Goal: Information Seeking & Learning: Compare options

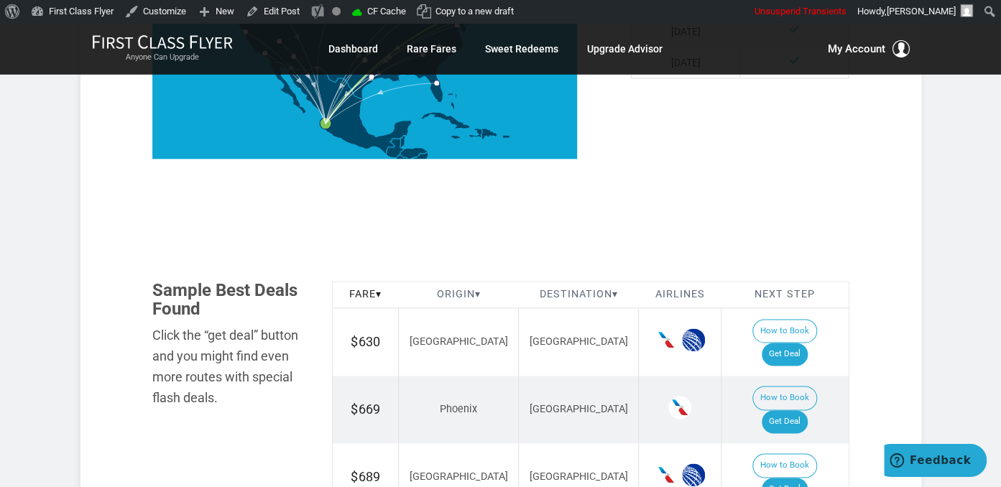
scroll to position [759, 0]
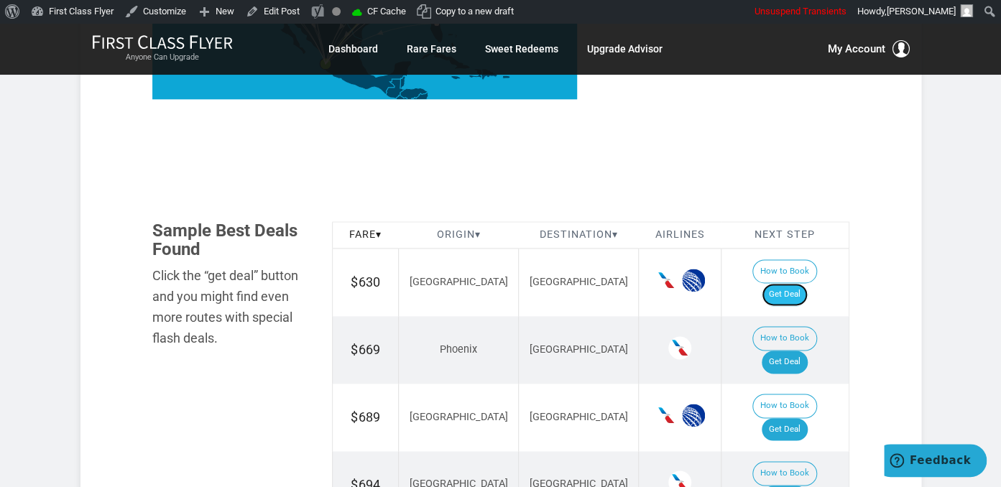
click at [784, 283] on link "Get Deal" at bounding box center [785, 294] width 46 height 23
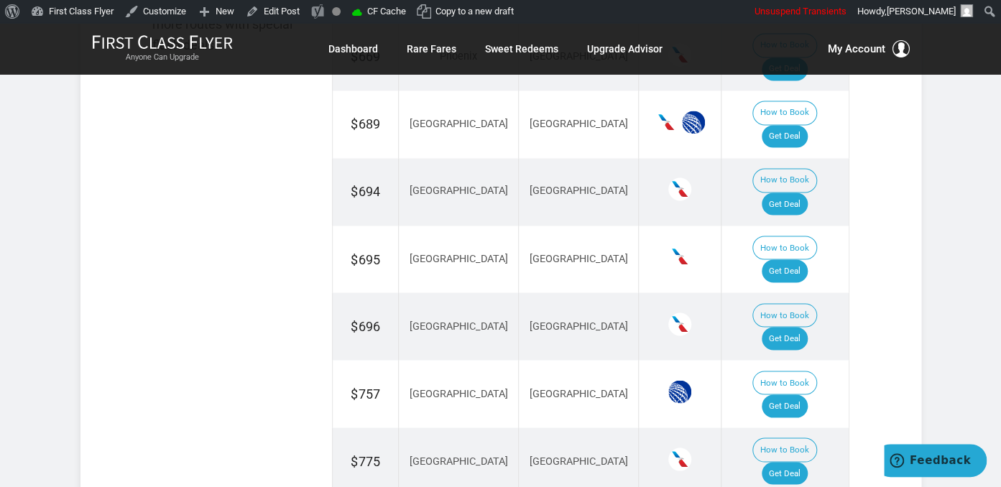
scroll to position [986, 0]
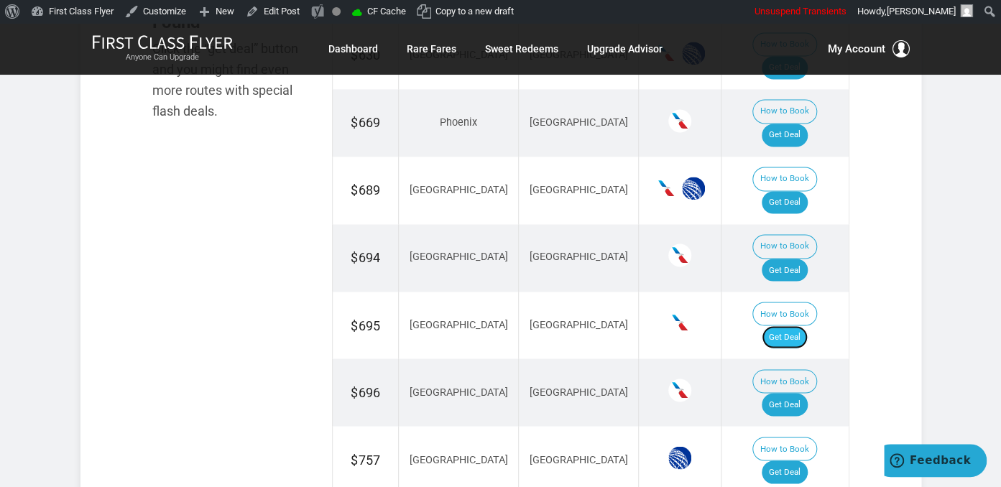
click at [789, 326] on link "Get Deal" at bounding box center [785, 337] width 46 height 23
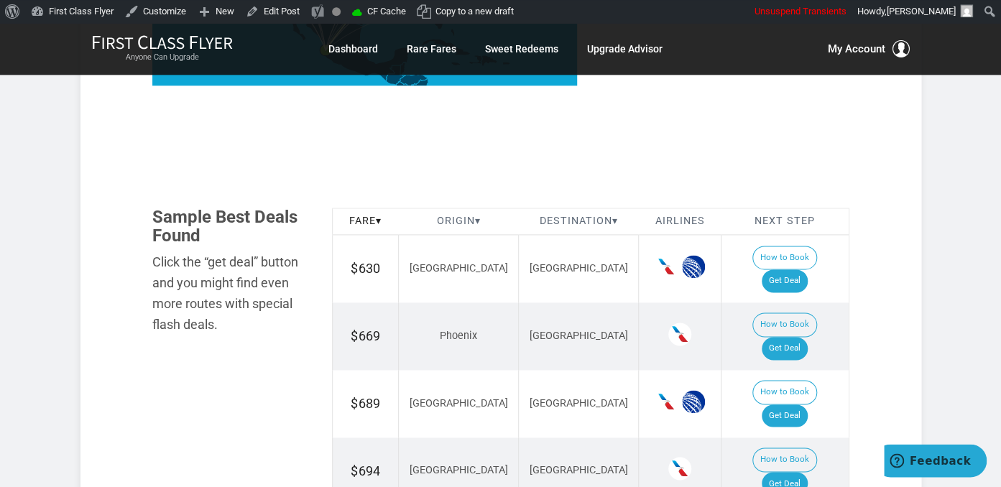
scroll to position [759, 0]
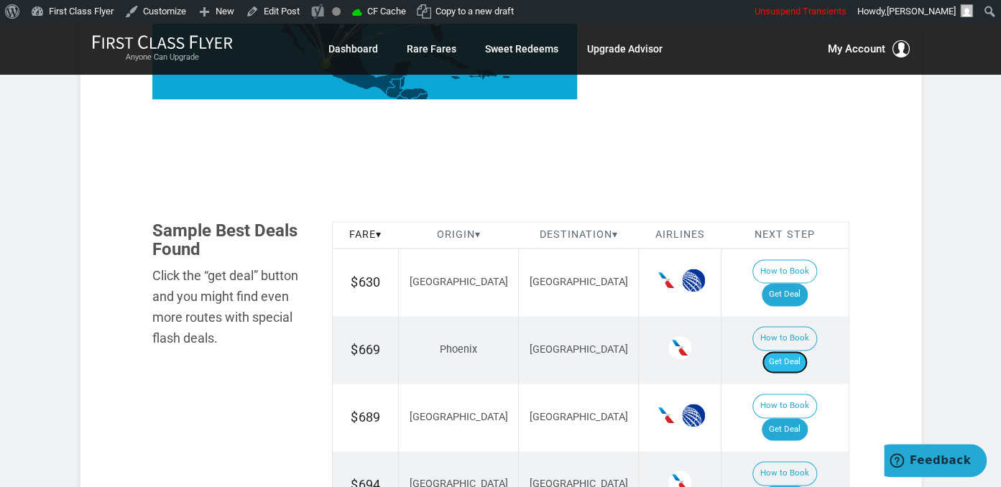
click at [799, 351] on link "Get Deal" at bounding box center [785, 362] width 46 height 23
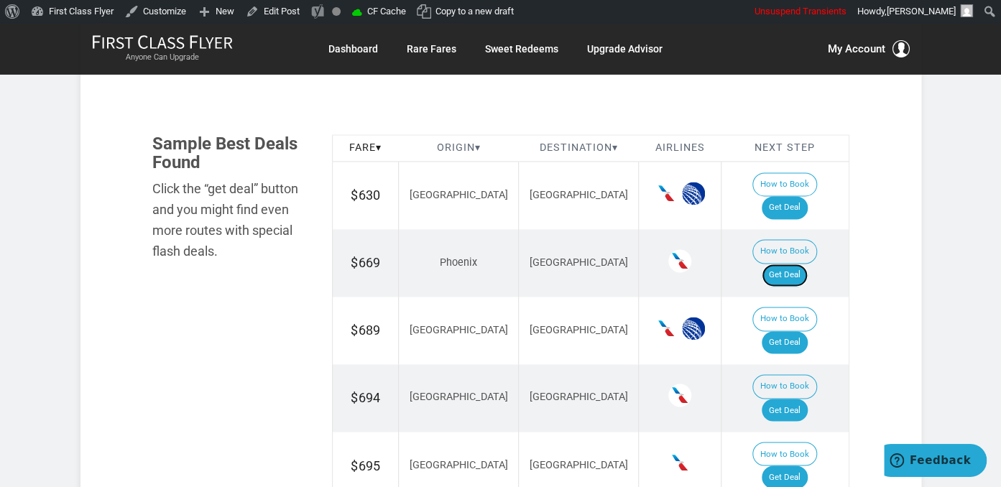
scroll to position [911, 0]
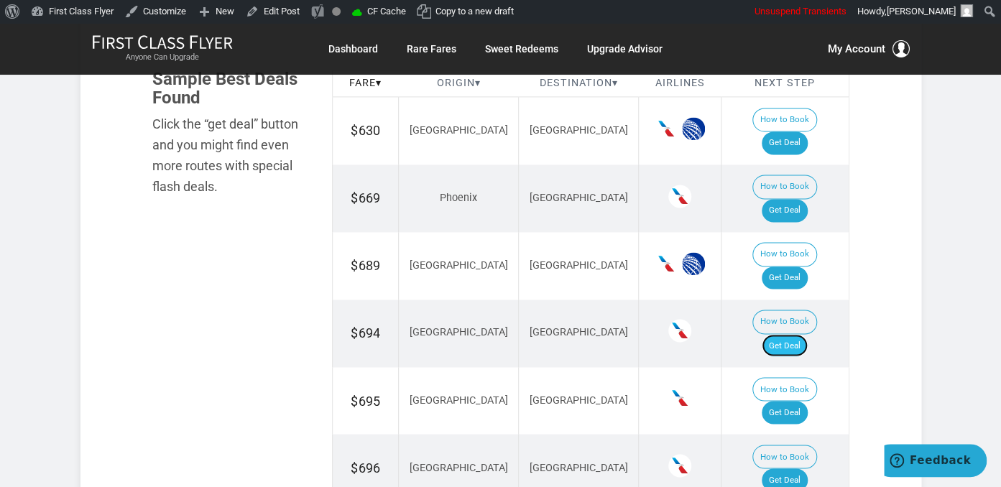
click at [794, 334] on link "Get Deal" at bounding box center [785, 345] width 46 height 23
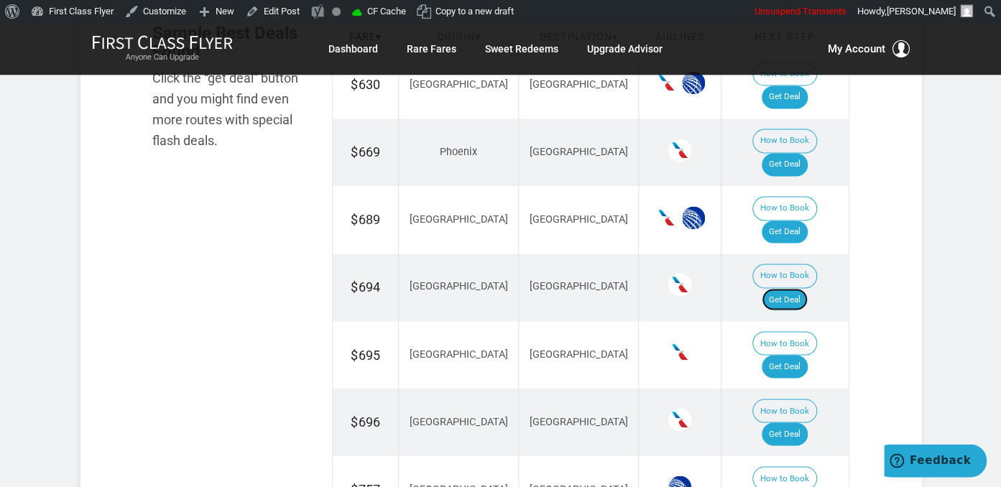
scroll to position [1062, 0]
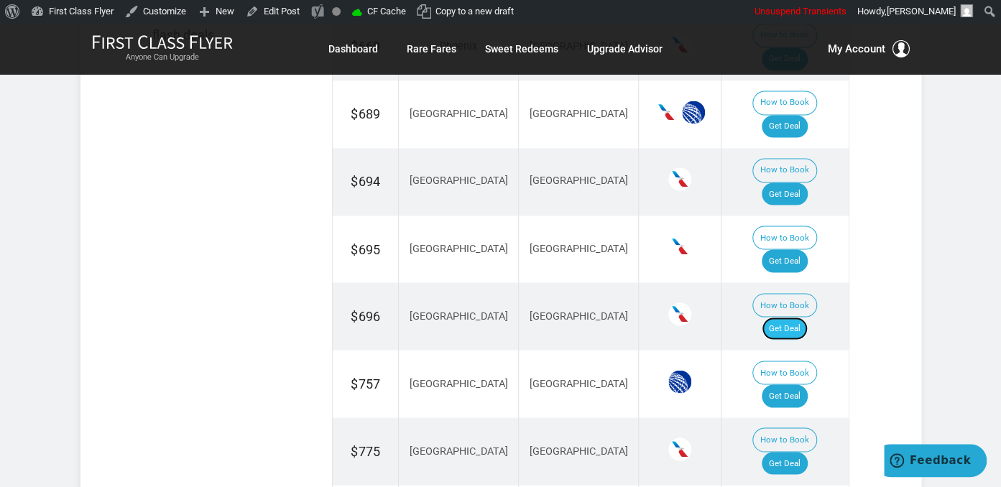
click at [802, 317] on link "Get Deal" at bounding box center [785, 328] width 46 height 23
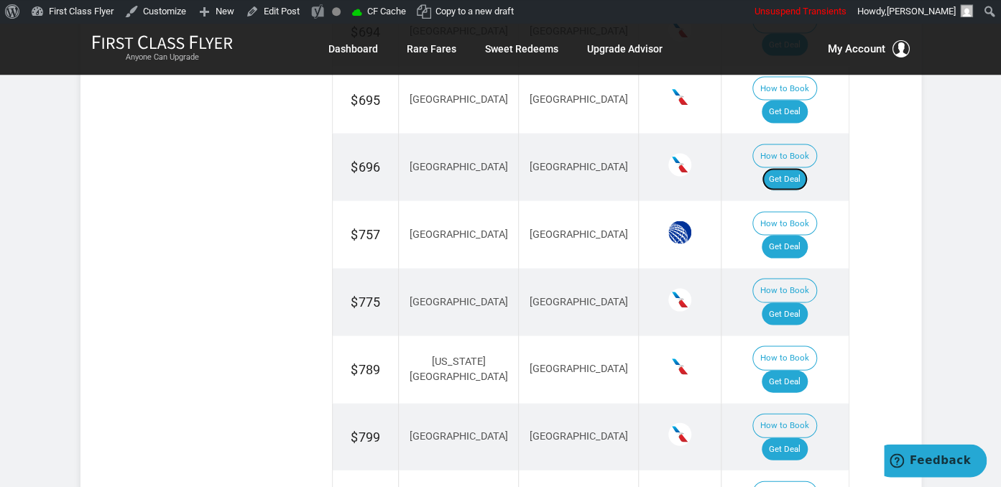
scroll to position [1214, 0]
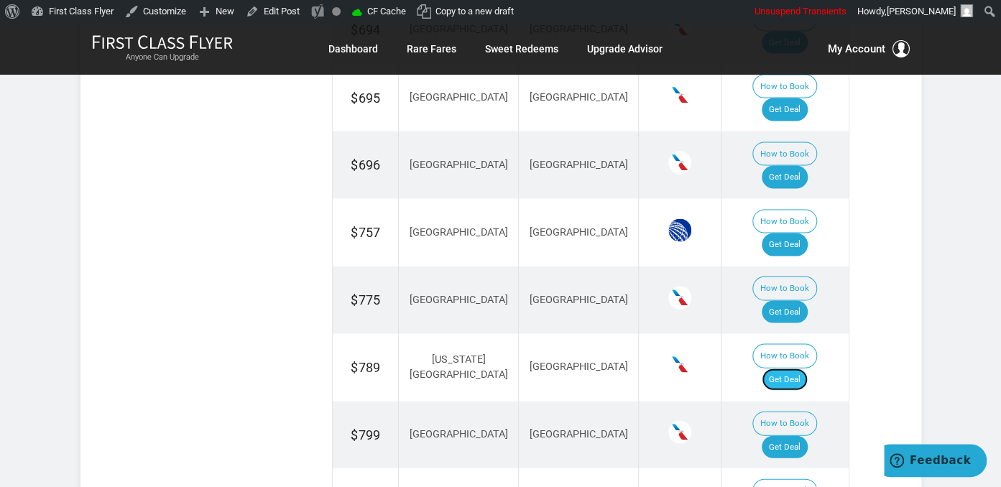
click at [808, 368] on link "Get Deal" at bounding box center [785, 379] width 46 height 23
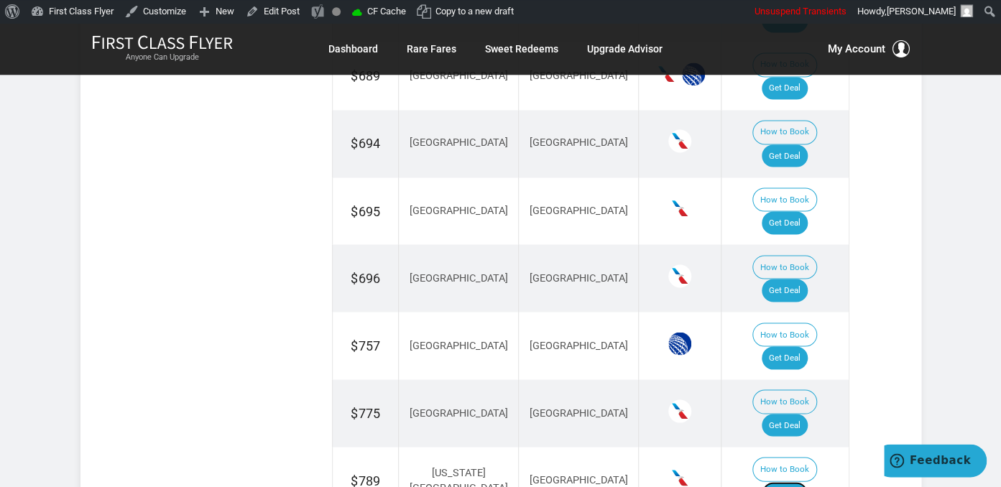
scroll to position [1062, 0]
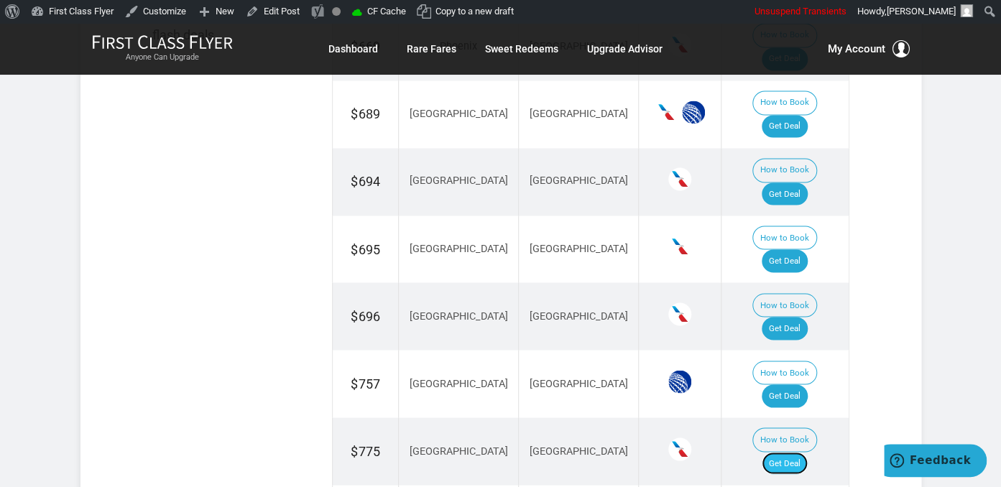
click at [796, 452] on link "Get Deal" at bounding box center [785, 463] width 46 height 23
drag, startPoint x: 807, startPoint y: 242, endPoint x: 823, endPoint y: 231, distance: 19.1
click at [808, 384] on link "Get Deal" at bounding box center [785, 395] width 46 height 23
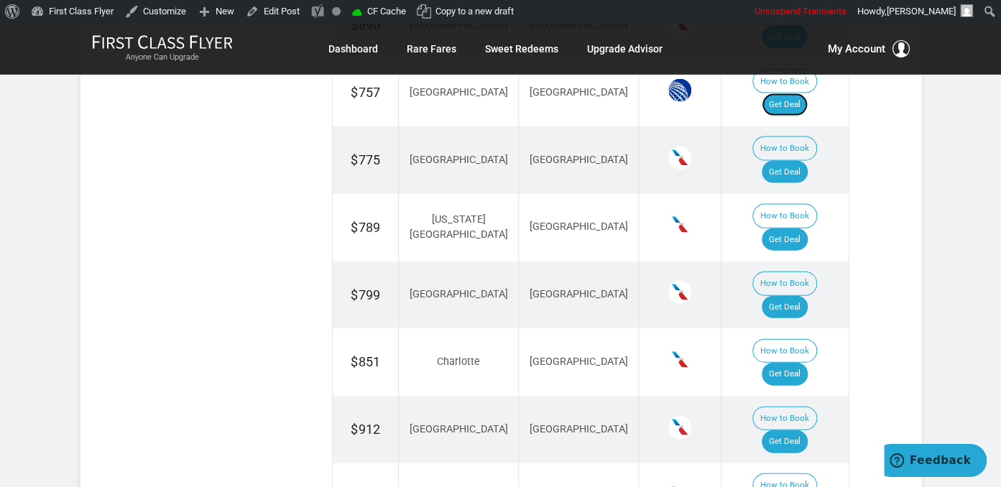
scroll to position [1442, 0]
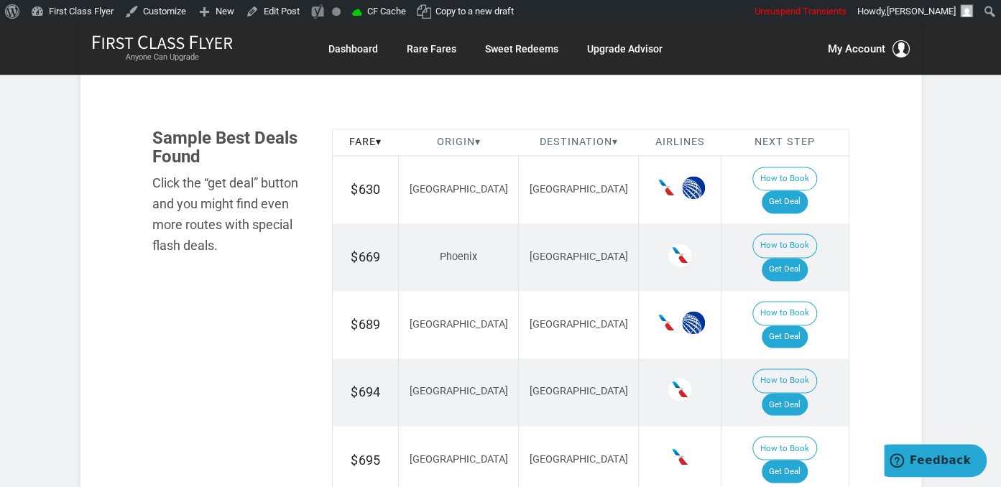
scroll to position [834, 0]
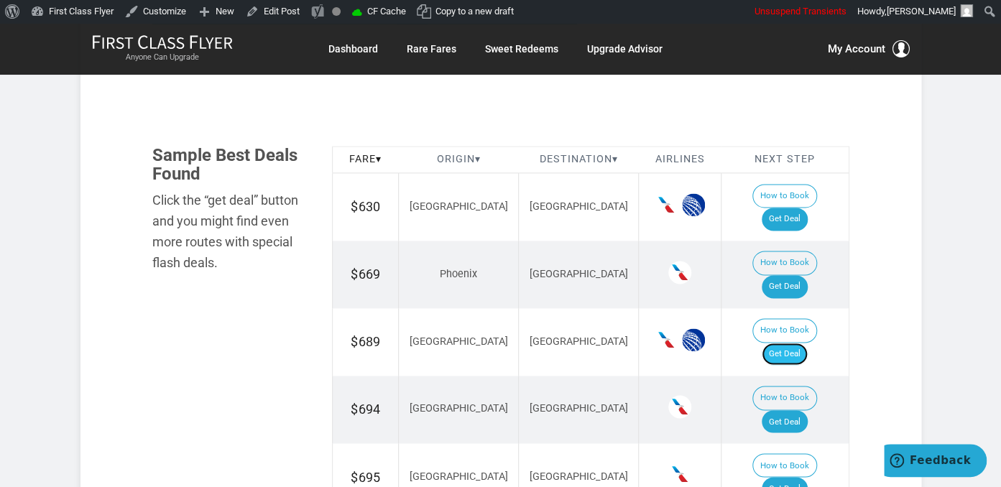
click at [795, 343] on link "Get Deal" at bounding box center [785, 354] width 46 height 23
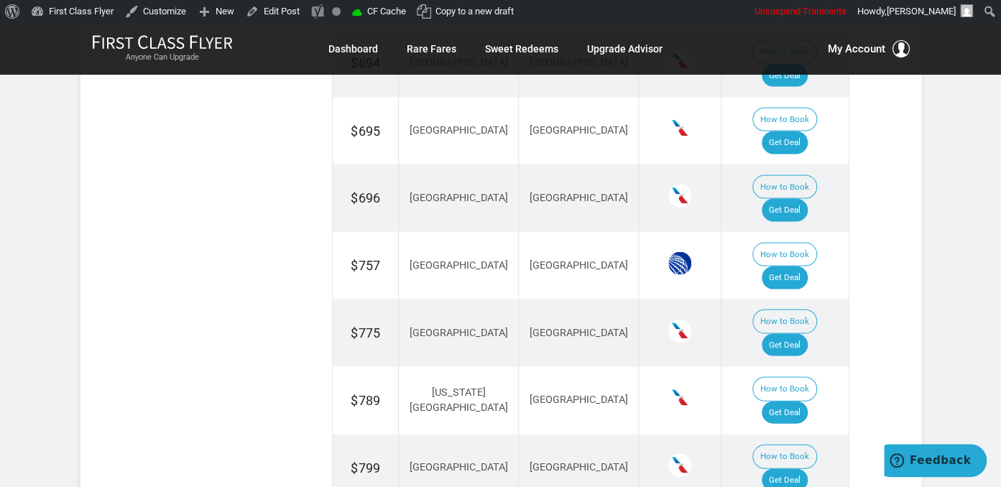
scroll to position [1214, 0]
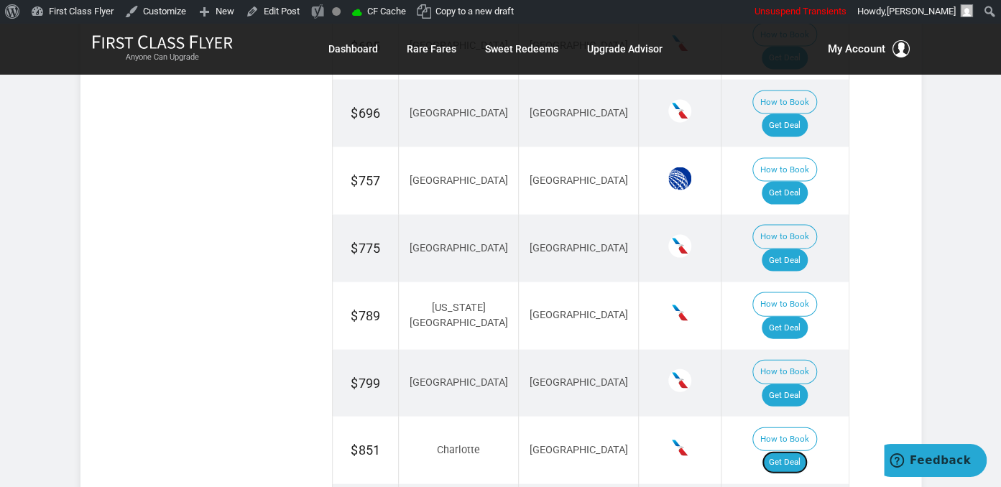
scroll to position [1290, 0]
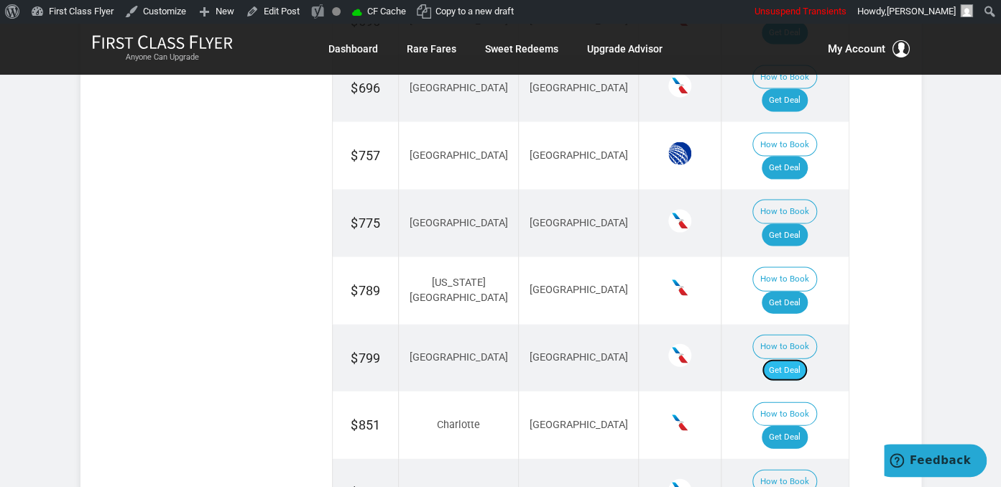
click at [799, 359] on link "Get Deal" at bounding box center [785, 370] width 46 height 23
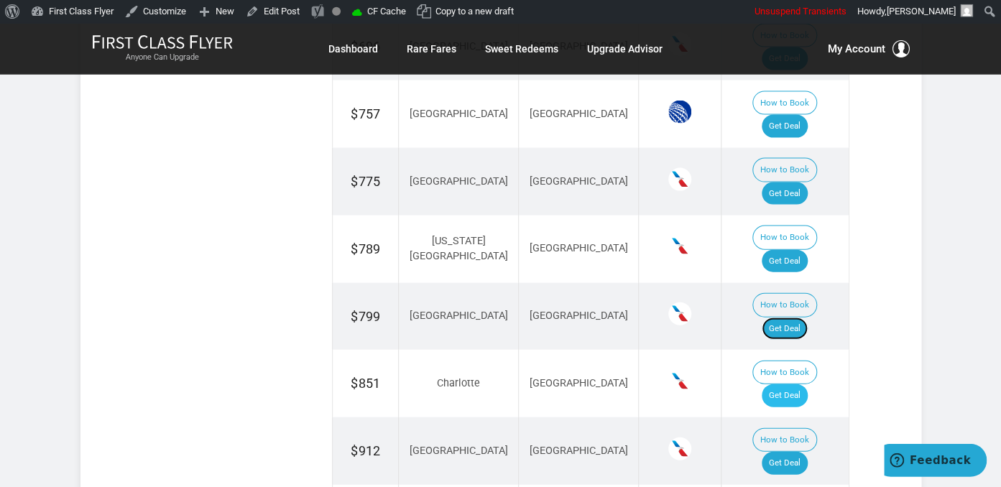
scroll to position [1366, 0]
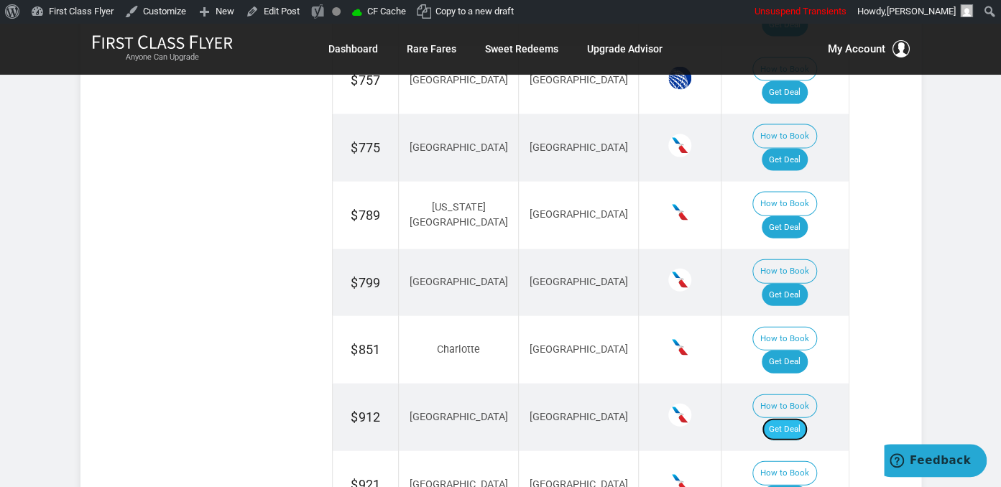
click at [806, 418] on link "Get Deal" at bounding box center [785, 429] width 46 height 23
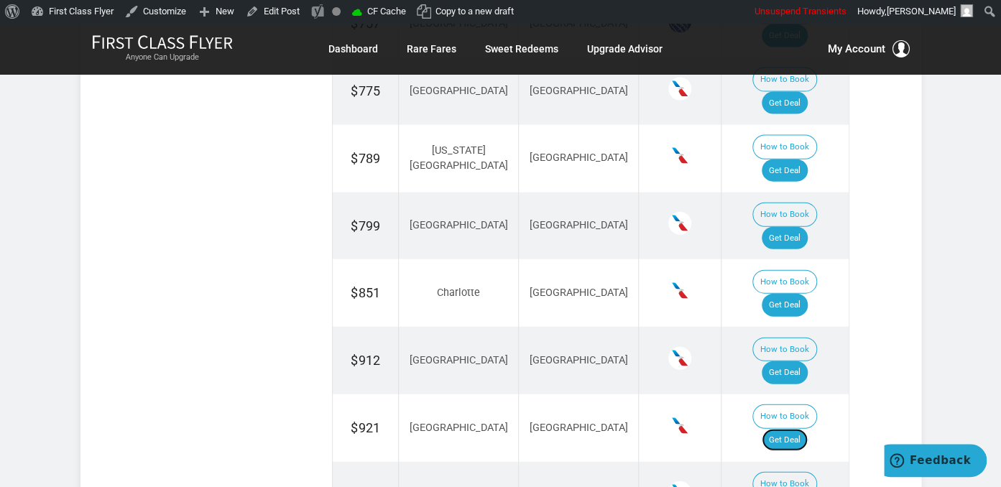
scroll to position [1442, 0]
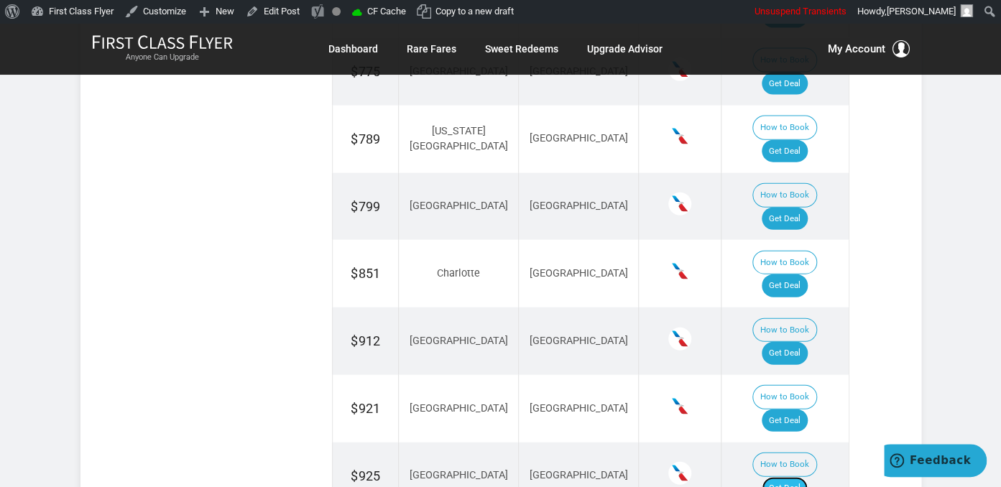
click at [801, 477] on link "Get Deal" at bounding box center [785, 488] width 46 height 23
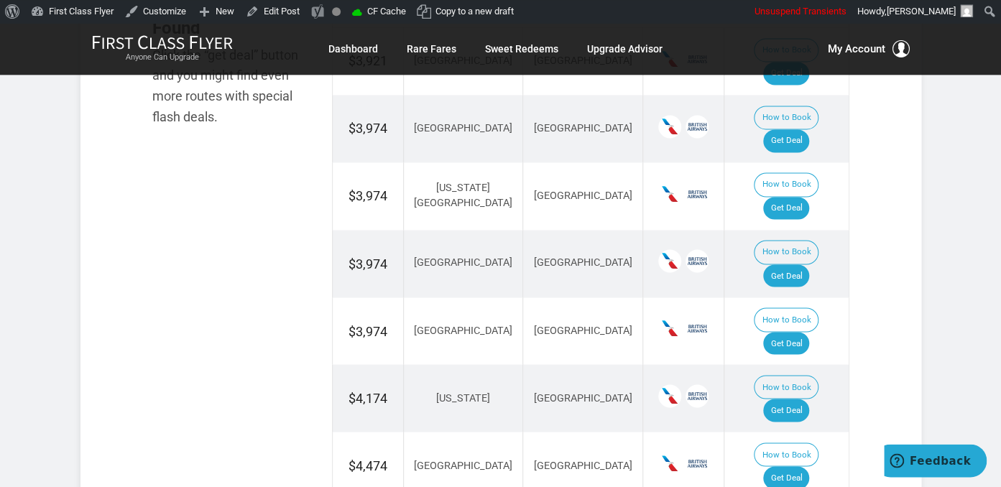
scroll to position [834, 0]
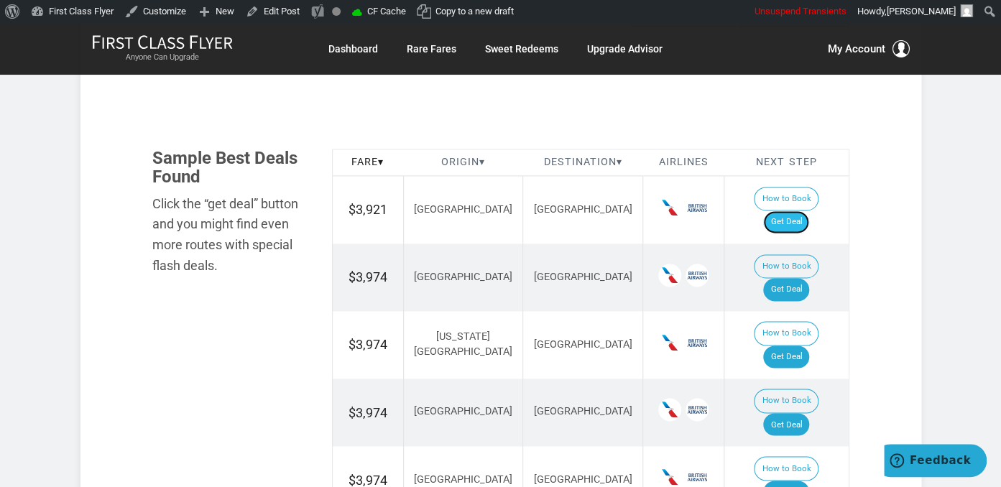
click at [802, 211] on link "Get Deal" at bounding box center [786, 222] width 46 height 23
click at [798, 278] on link "Get Deal" at bounding box center [786, 289] width 46 height 23
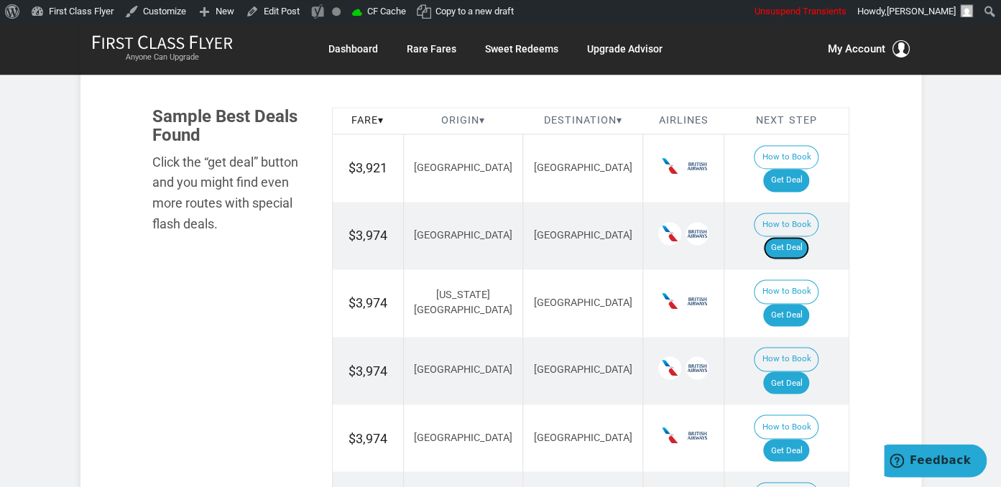
scroll to position [911, 0]
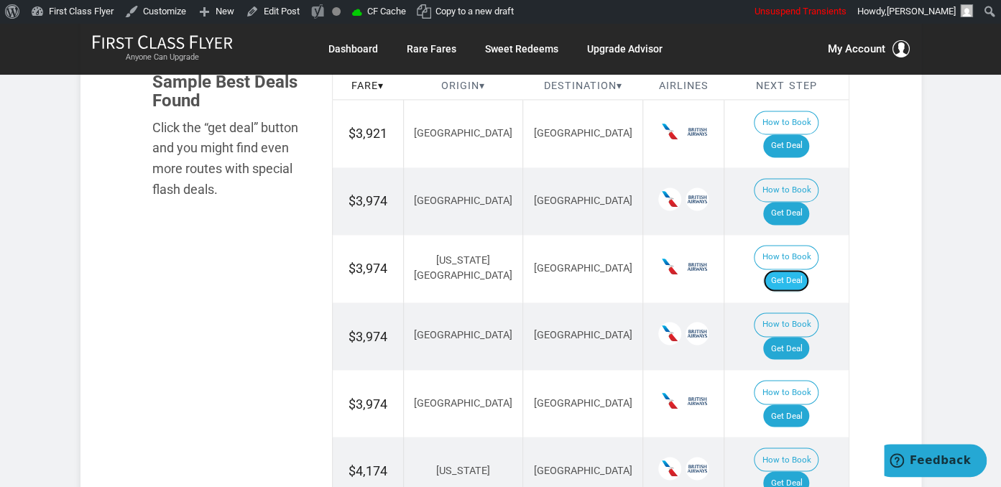
click at [801, 270] on link "Get Deal" at bounding box center [786, 281] width 46 height 23
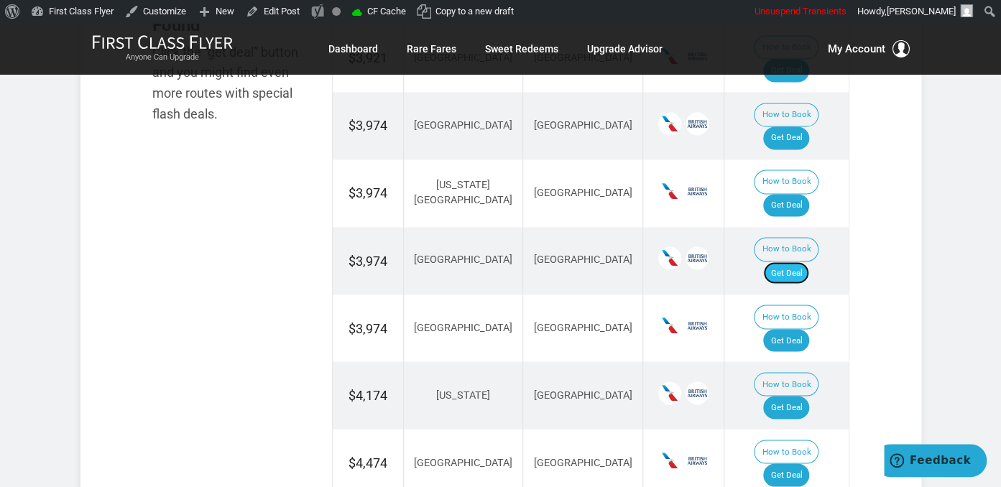
click at [809, 262] on link "Get Deal" at bounding box center [786, 273] width 46 height 23
click at [806, 396] on link "Get Deal" at bounding box center [786, 407] width 46 height 23
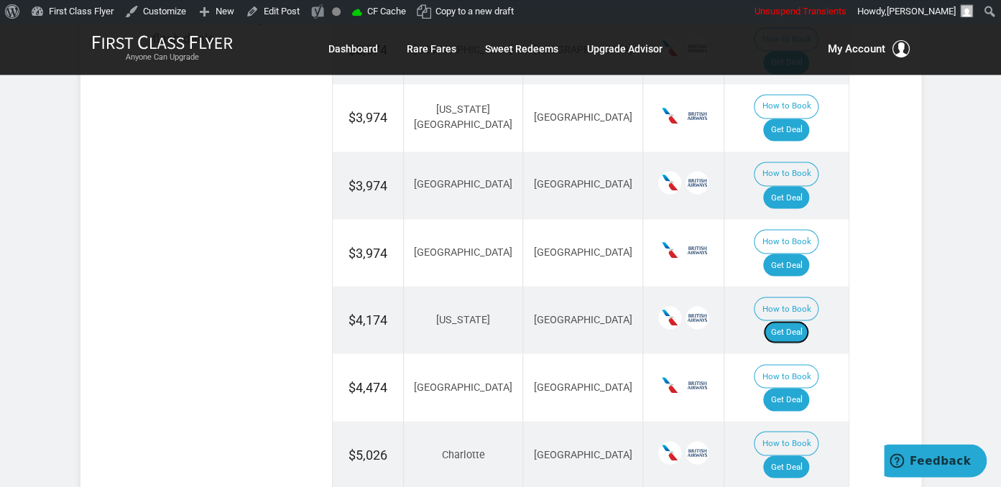
scroll to position [1062, 0]
click at [798, 387] on link "Get Deal" at bounding box center [786, 398] width 46 height 23
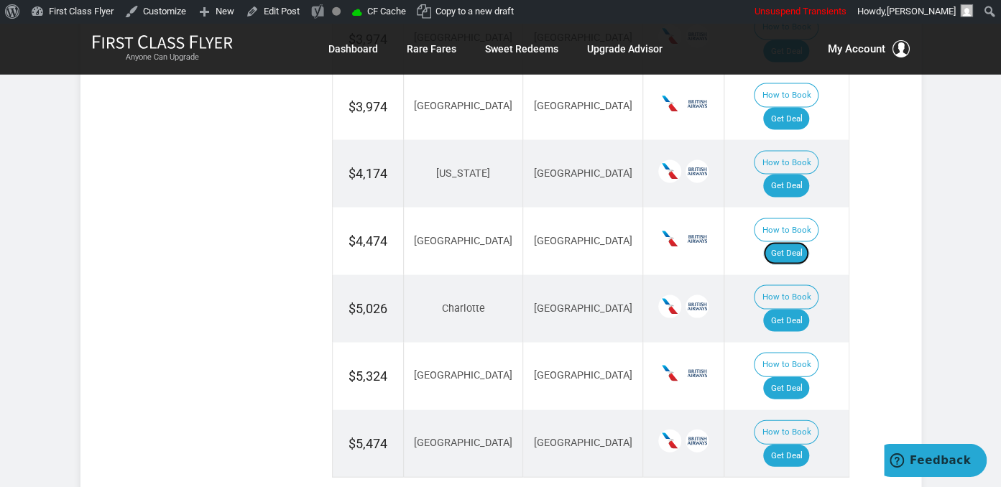
scroll to position [1214, 0]
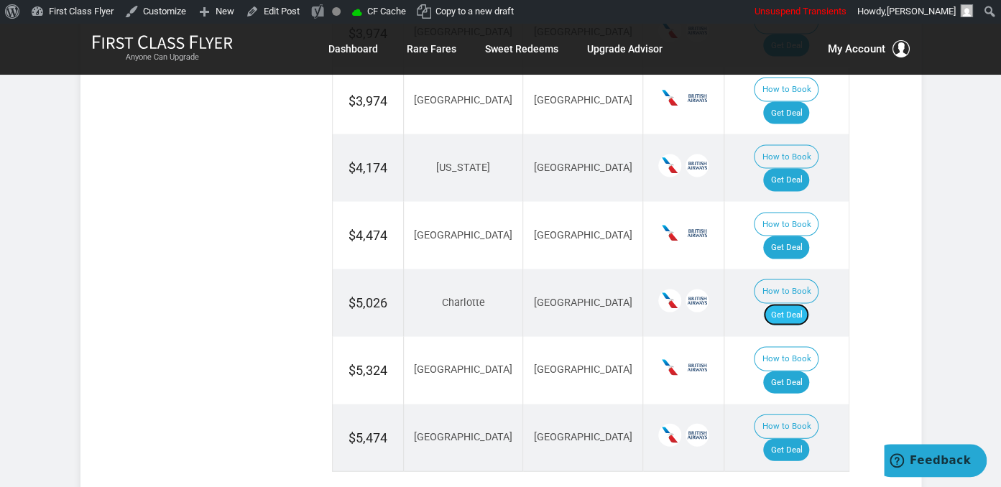
click at [788, 303] on link "Get Deal" at bounding box center [786, 314] width 46 height 23
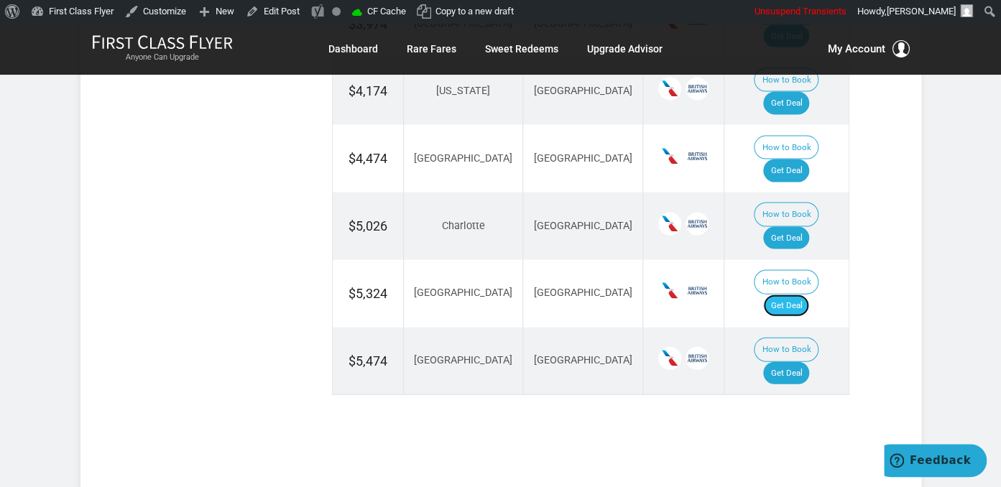
click at [793, 295] on link "Get Deal" at bounding box center [786, 306] width 46 height 23
click at [803, 362] on link "Get Deal" at bounding box center [786, 373] width 46 height 23
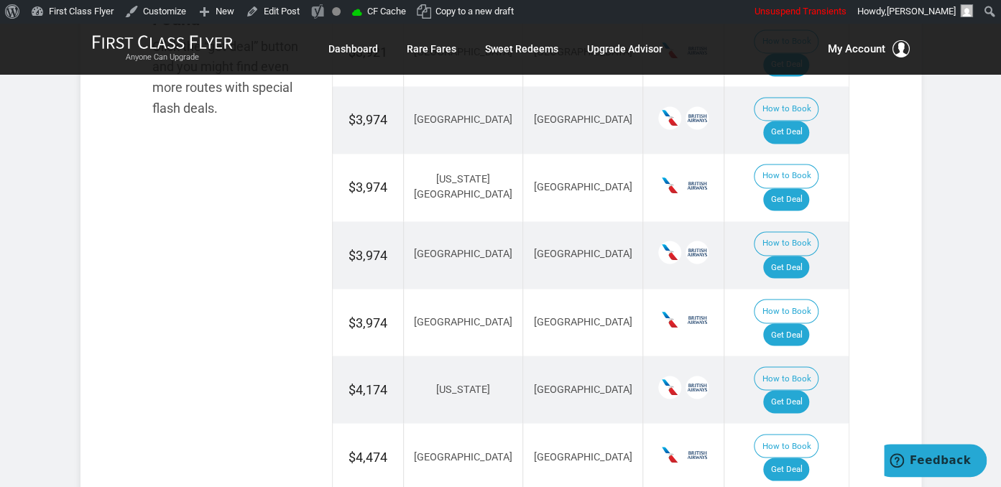
scroll to position [986, 0]
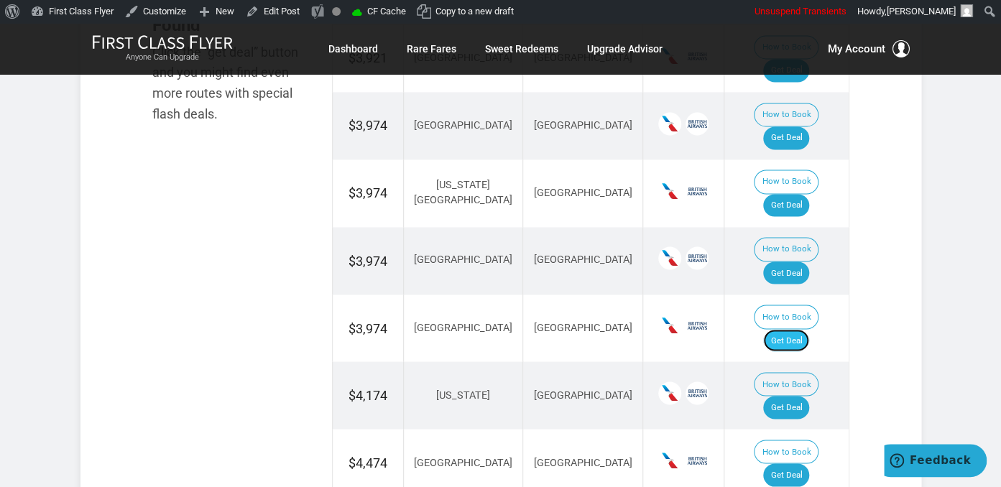
click at [796, 329] on link "Get Deal" at bounding box center [786, 340] width 46 height 23
click at [791, 329] on link "Get Deal" at bounding box center [786, 340] width 46 height 23
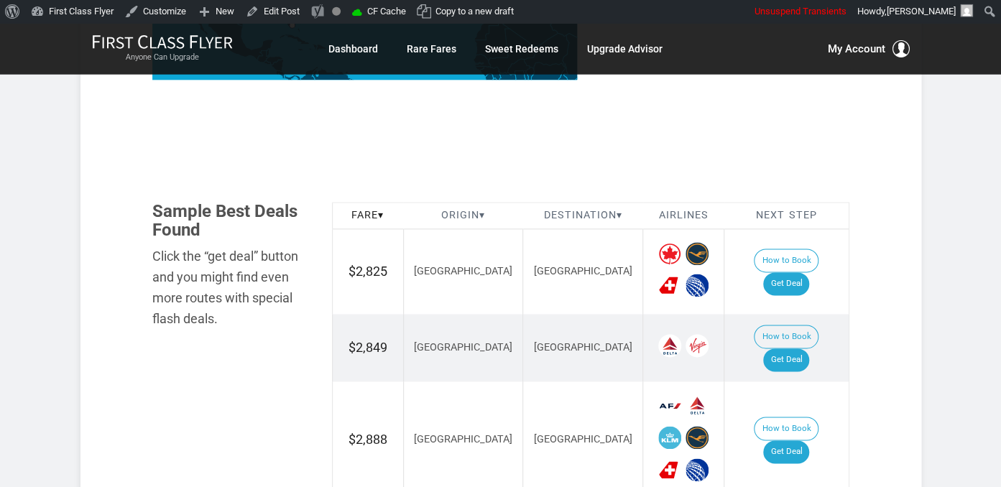
scroll to position [759, 0]
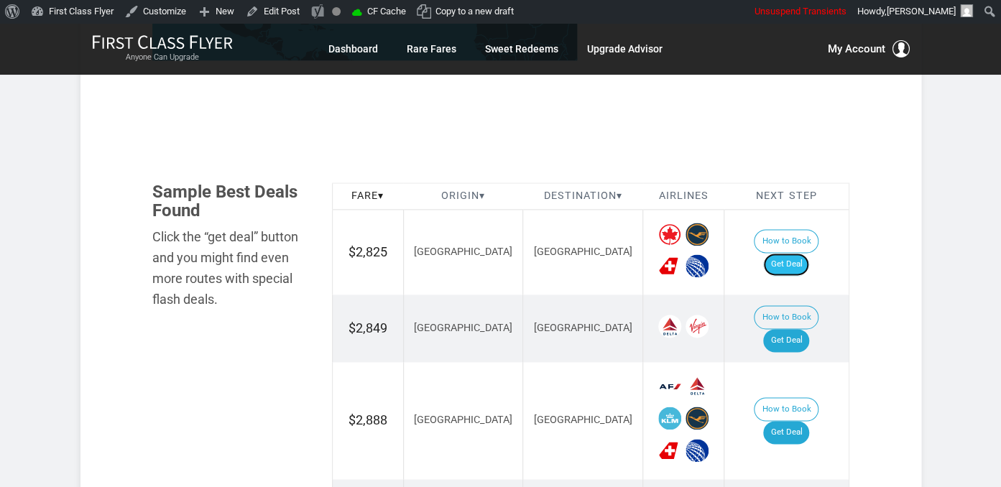
click at [809, 253] on link "Get Deal" at bounding box center [786, 264] width 46 height 23
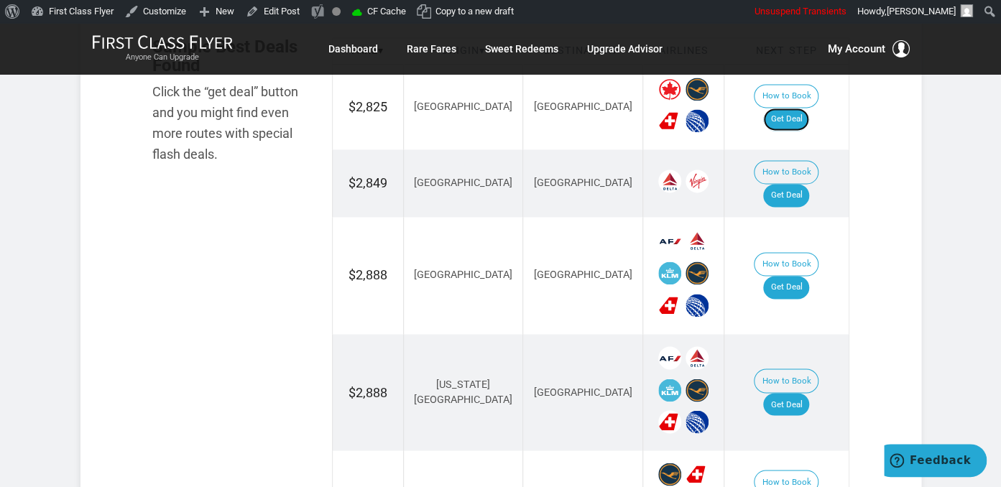
scroll to position [911, 0]
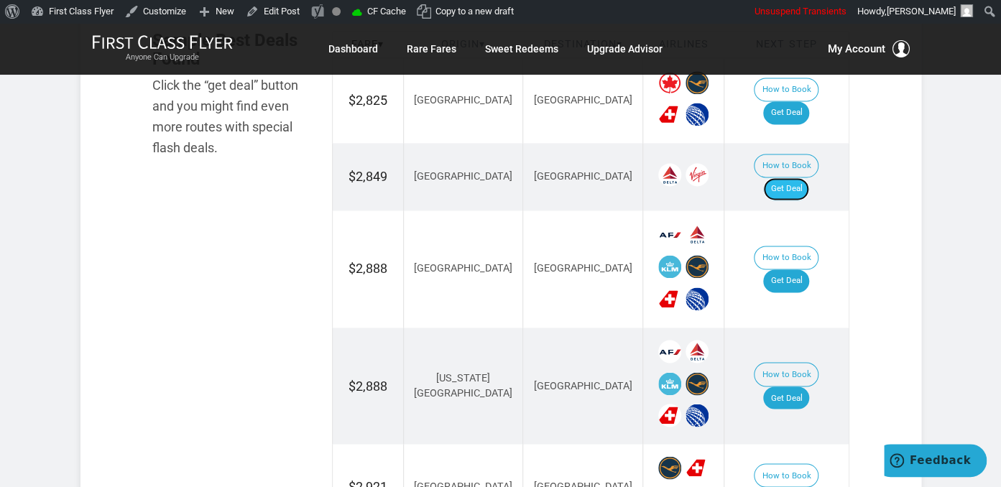
click at [805, 178] on link "Get Deal" at bounding box center [786, 189] width 46 height 23
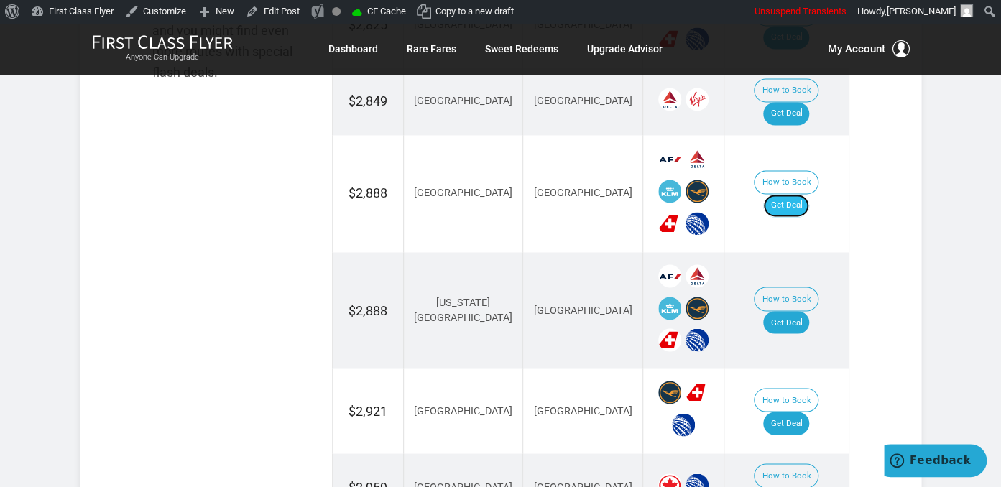
click at [809, 194] on link "Get Deal" at bounding box center [786, 205] width 46 height 23
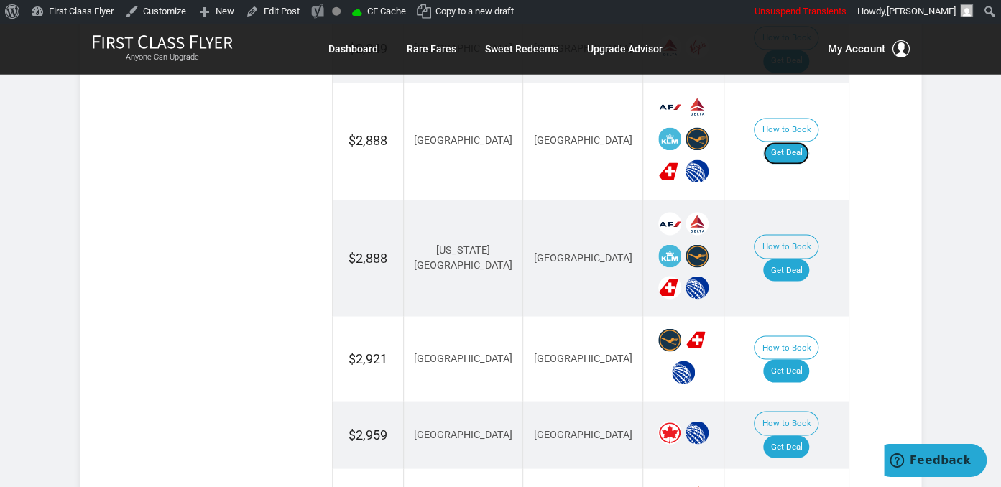
scroll to position [1062, 0]
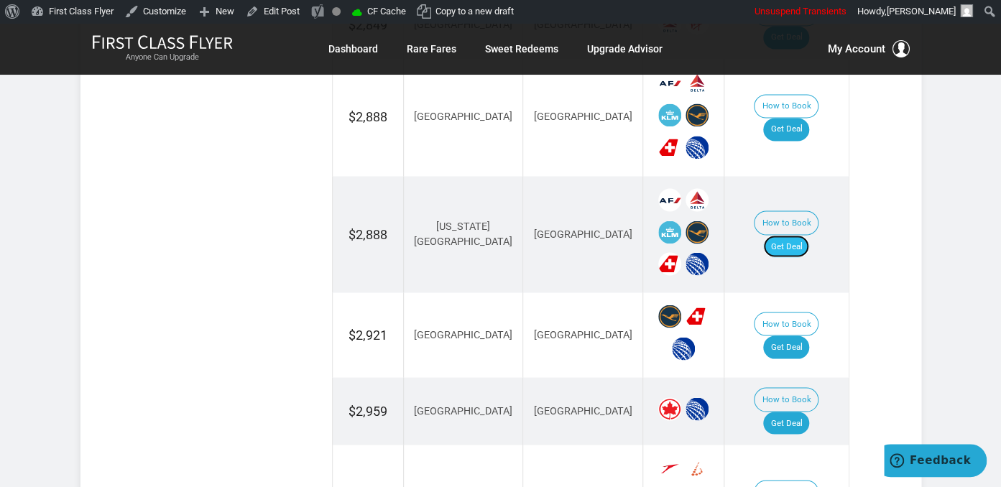
click at [802, 235] on link "Get Deal" at bounding box center [786, 246] width 46 height 23
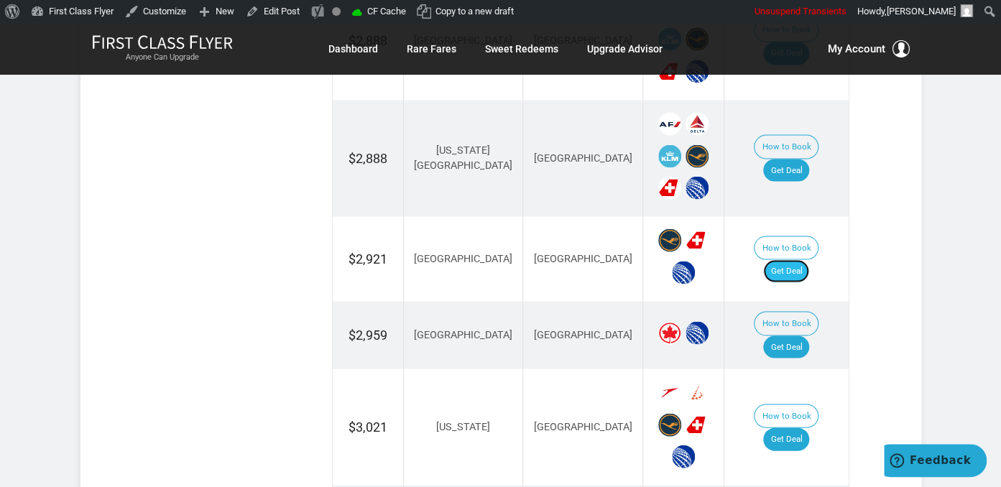
click at [809, 259] on link "Get Deal" at bounding box center [786, 270] width 46 height 23
click at [783, 336] on link "Get Deal" at bounding box center [786, 347] width 46 height 23
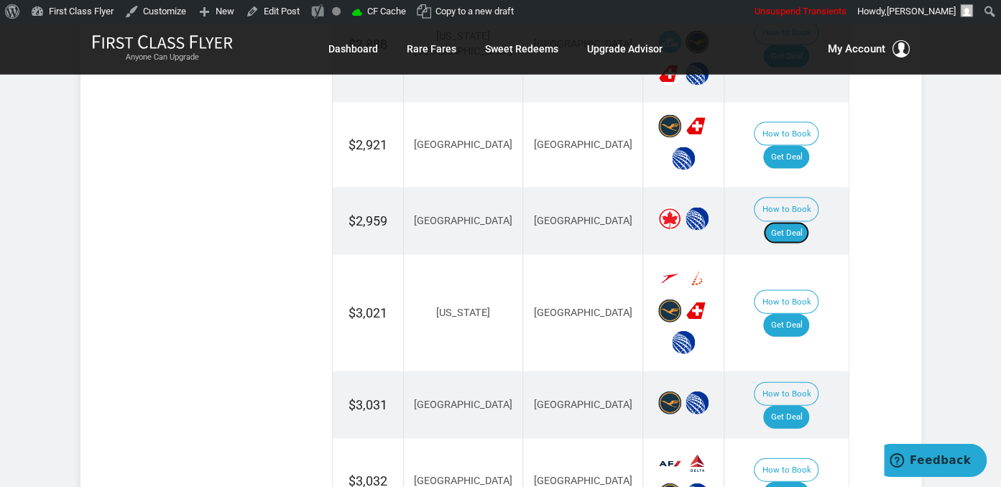
scroll to position [1290, 0]
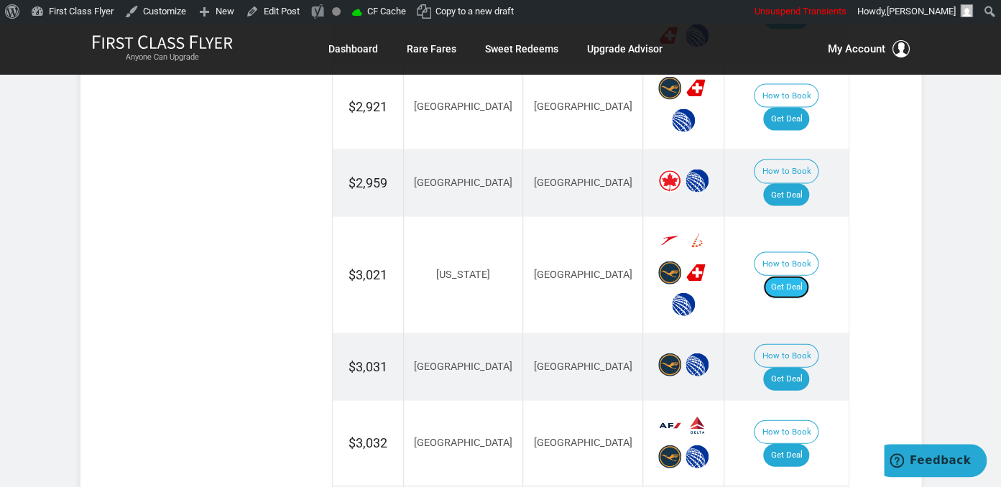
click at [809, 276] on link "Get Deal" at bounding box center [786, 287] width 46 height 23
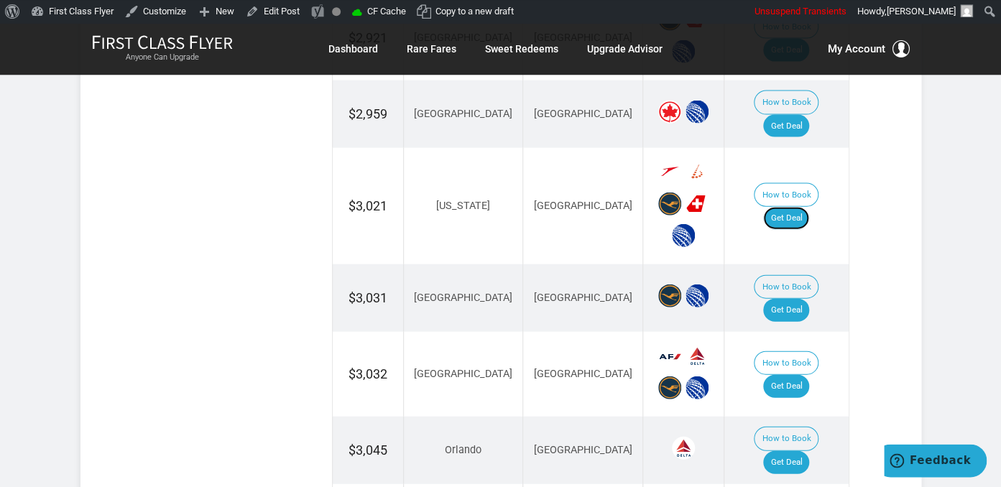
scroll to position [1366, 0]
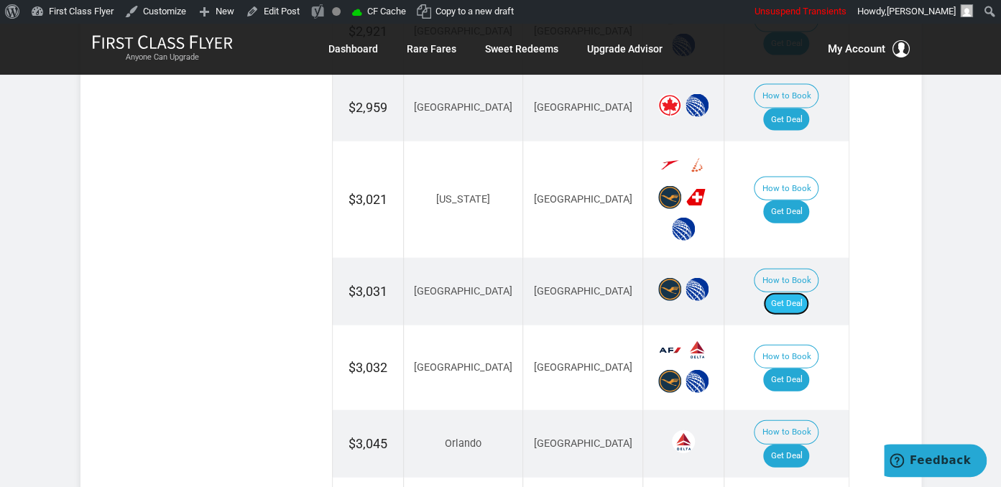
click at [791, 293] on link "Get Deal" at bounding box center [786, 304] width 46 height 23
click at [783, 369] on link "Get Deal" at bounding box center [786, 380] width 46 height 23
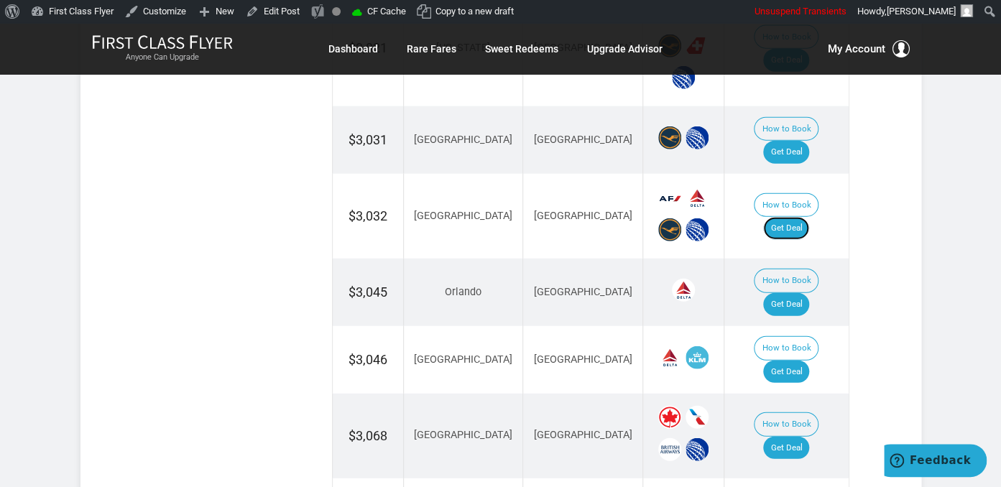
scroll to position [1518, 0]
click at [809, 293] on link "Get Deal" at bounding box center [786, 304] width 46 height 23
click at [809, 360] on link "Get Deal" at bounding box center [786, 371] width 46 height 23
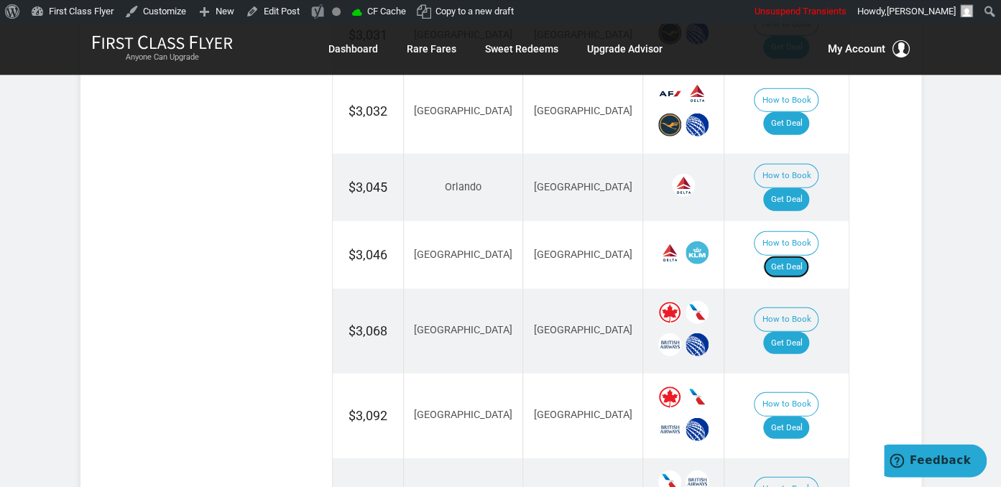
scroll to position [1593, 0]
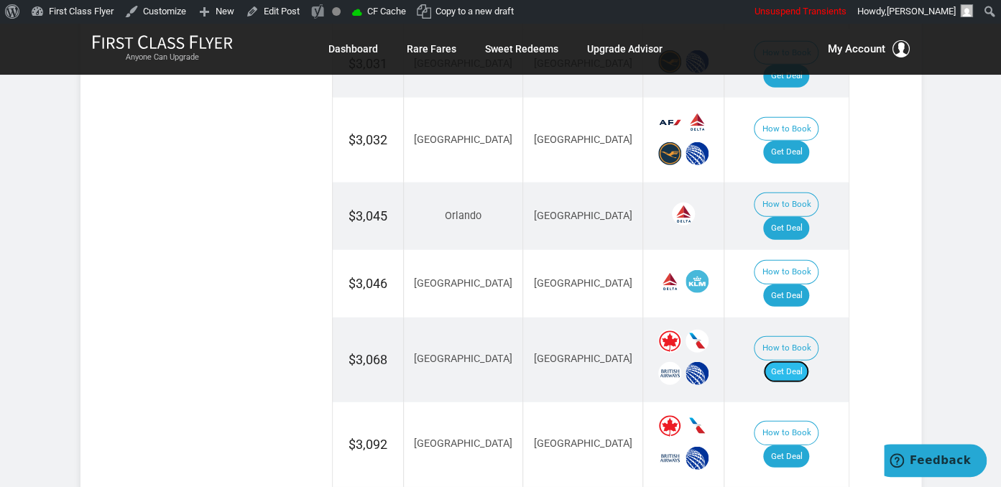
click at [793, 361] on link "Get Deal" at bounding box center [786, 372] width 46 height 23
click at [801, 446] on link "Get Deal" at bounding box center [786, 457] width 46 height 23
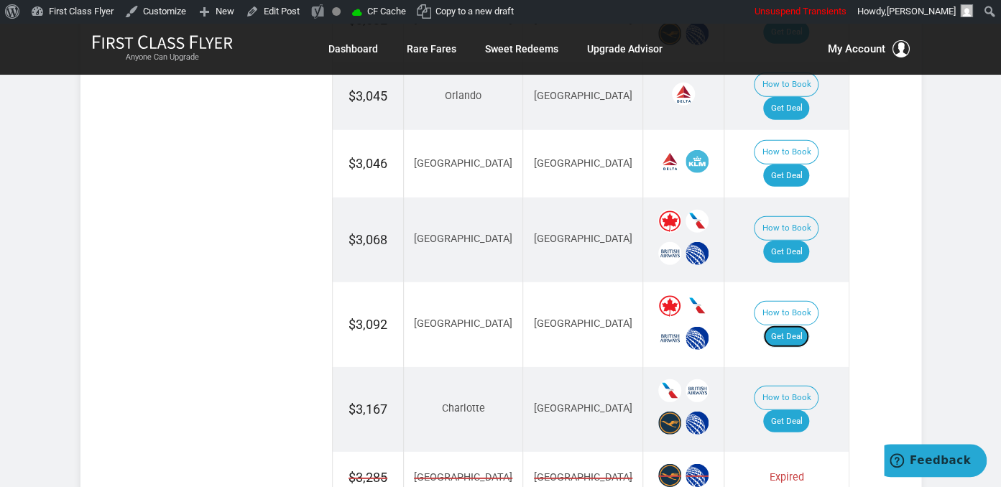
scroll to position [1821, 0]
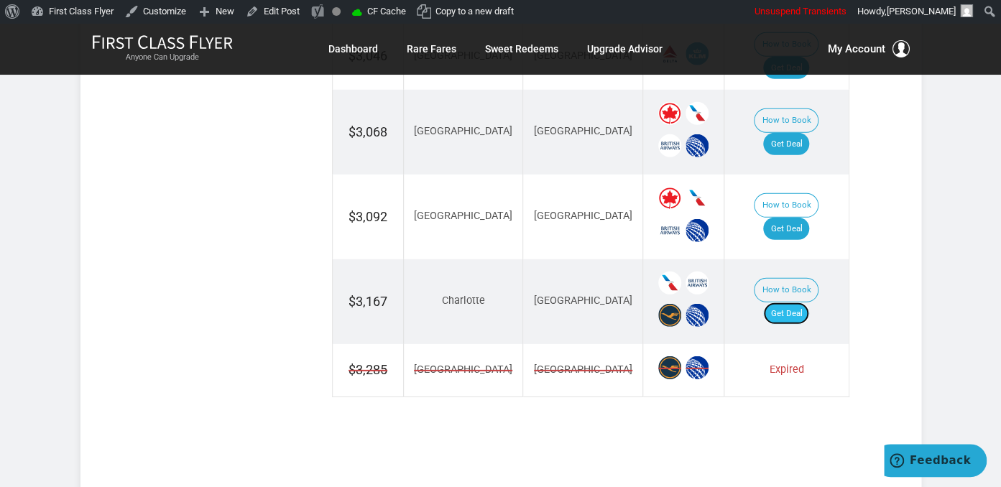
click at [806, 303] on link "Get Deal" at bounding box center [786, 314] width 46 height 23
click at [798, 303] on link "Get Deal" at bounding box center [786, 314] width 46 height 23
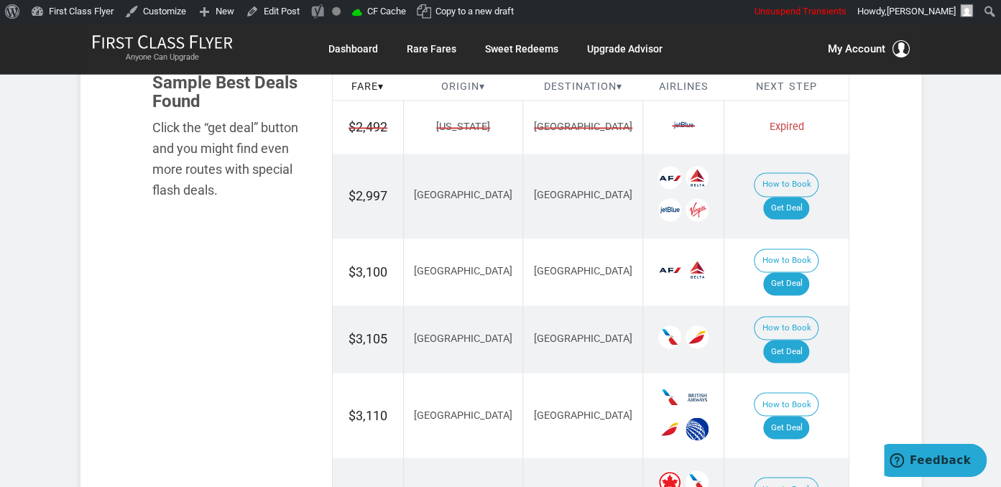
scroll to position [834, 0]
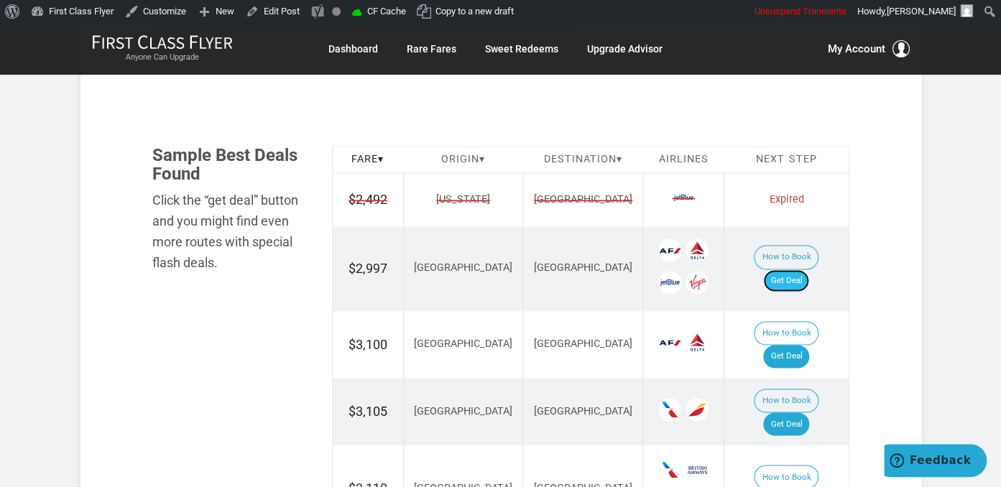
click at [808, 270] on link "Get Deal" at bounding box center [786, 281] width 46 height 23
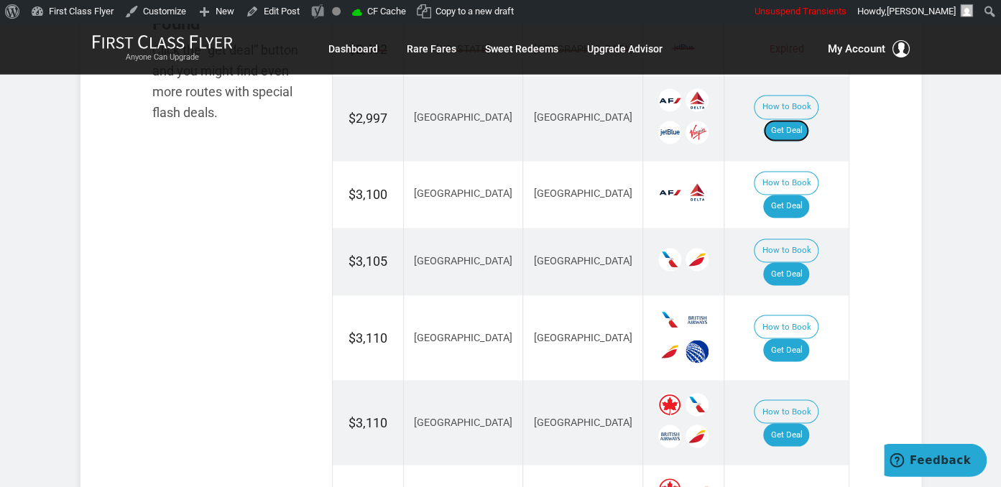
scroll to position [986, 0]
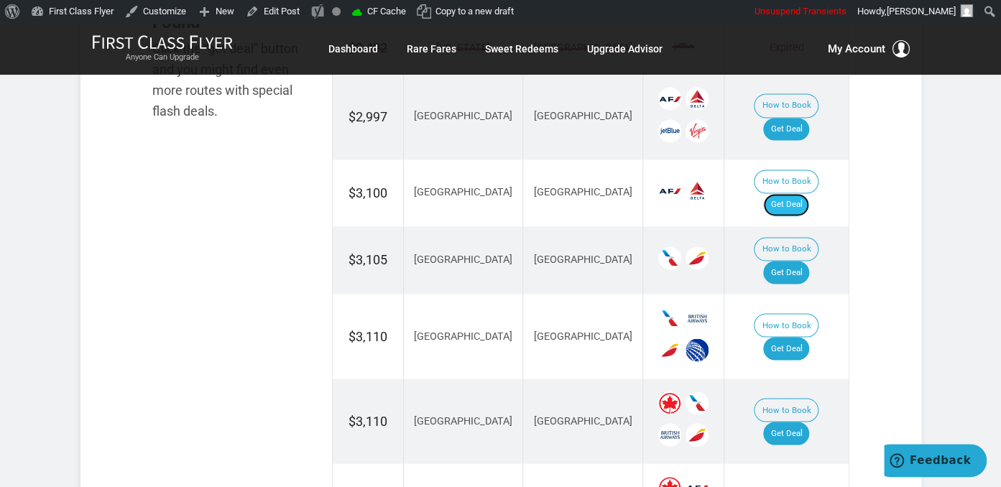
click at [807, 193] on link "Get Deal" at bounding box center [786, 204] width 46 height 23
click at [802, 261] on link "Get Deal" at bounding box center [786, 272] width 46 height 23
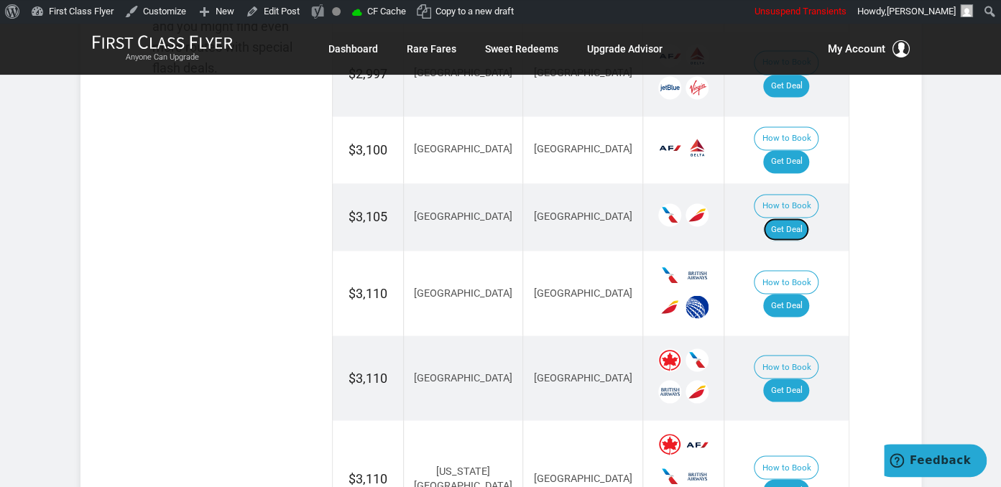
scroll to position [1062, 0]
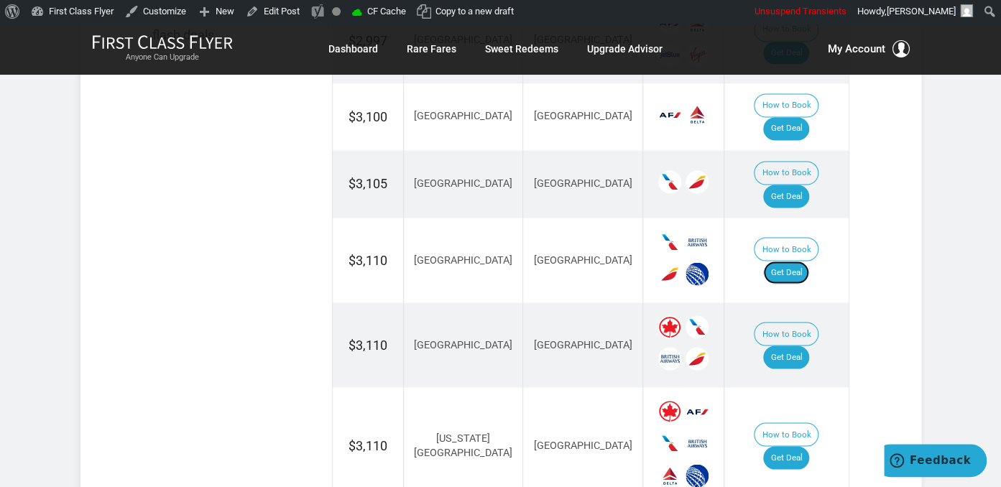
click at [783, 261] on link "Get Deal" at bounding box center [786, 272] width 46 height 23
click at [809, 346] on link "Get Deal" at bounding box center [786, 357] width 46 height 23
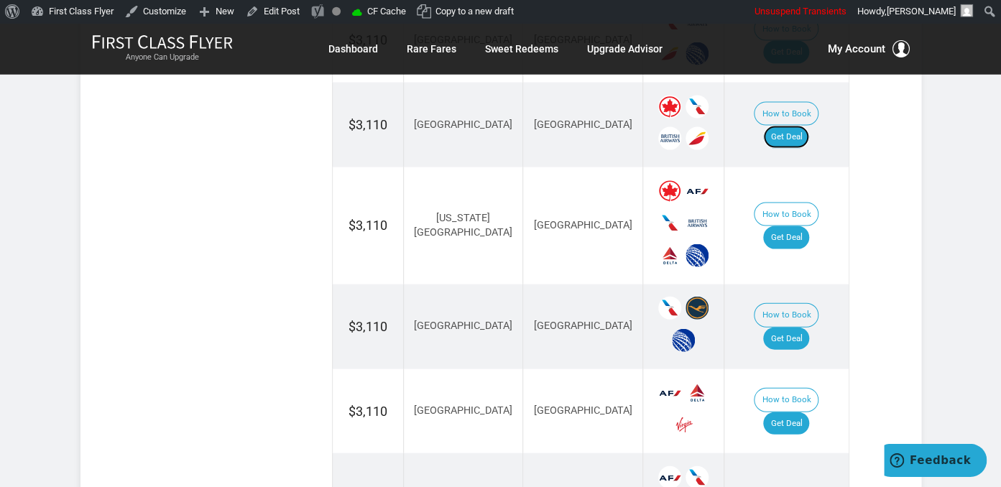
scroll to position [1290, 0]
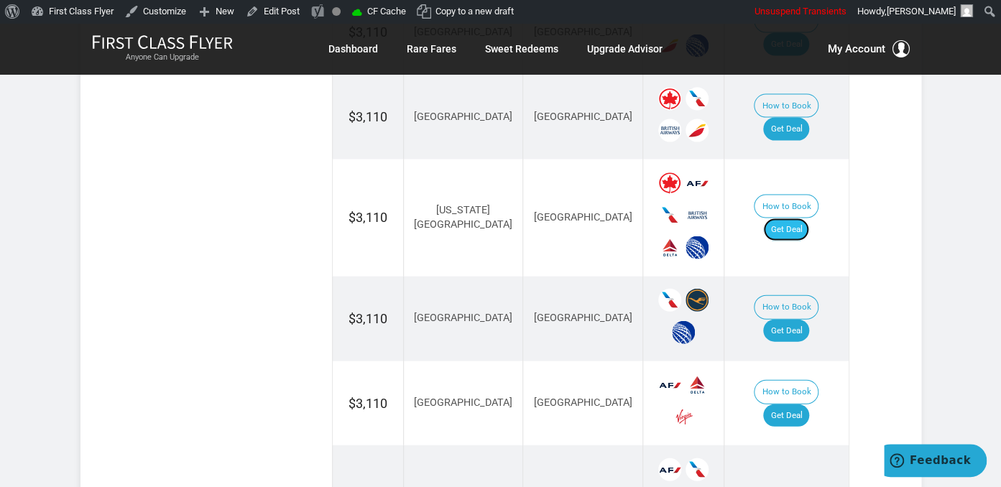
click at [779, 218] on link "Get Deal" at bounding box center [786, 229] width 46 height 23
click at [809, 320] on link "Get Deal" at bounding box center [786, 331] width 46 height 23
click at [795, 218] on link "Get Deal" at bounding box center [786, 229] width 46 height 23
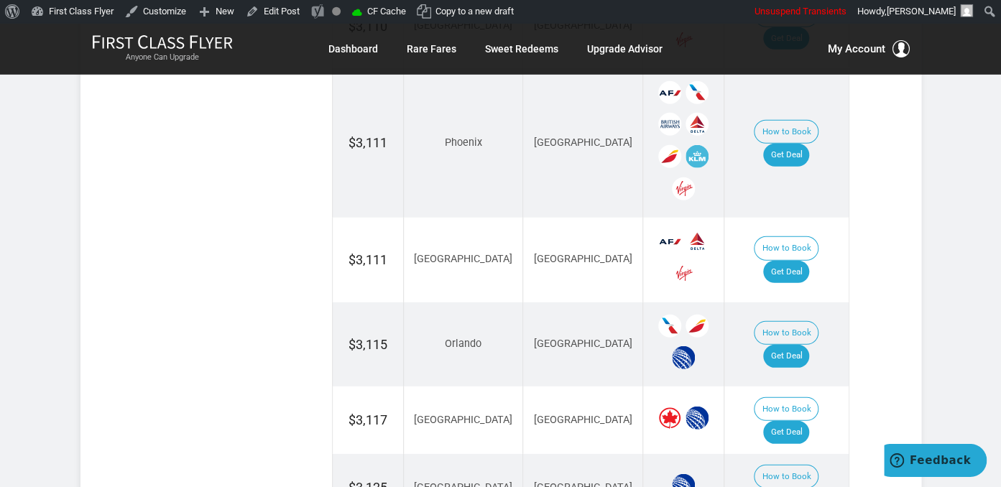
scroll to position [1670, 0]
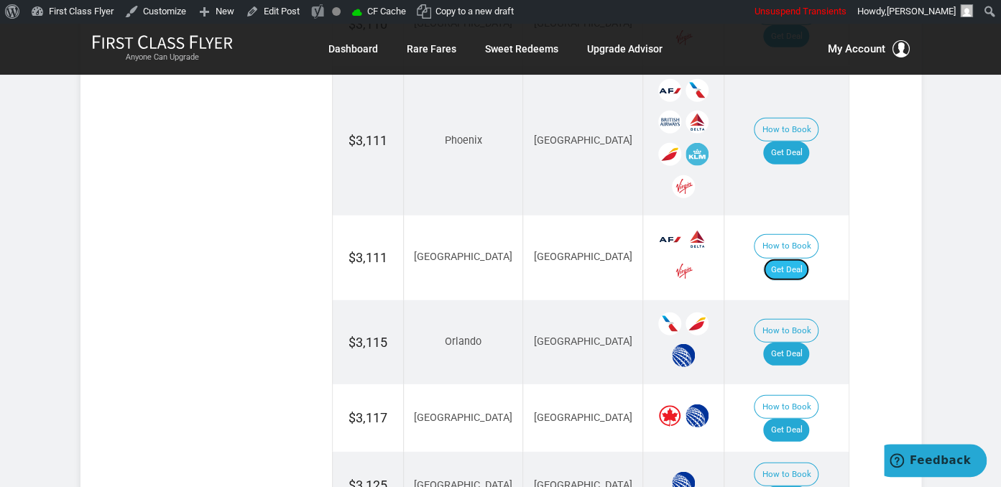
drag, startPoint x: 801, startPoint y: 177, endPoint x: 803, endPoint y: 159, distance: 18.0
click at [801, 259] on link "Get Deal" at bounding box center [786, 270] width 46 height 23
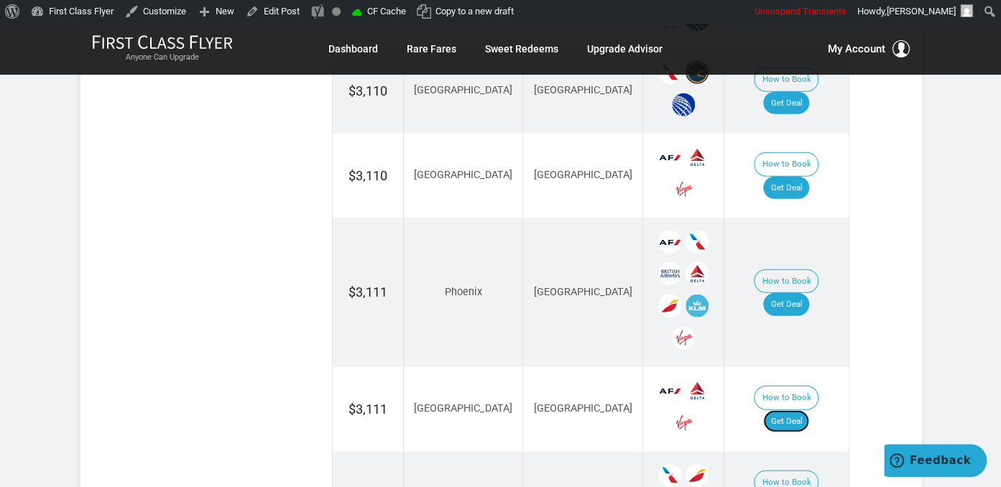
scroll to position [1442, 0]
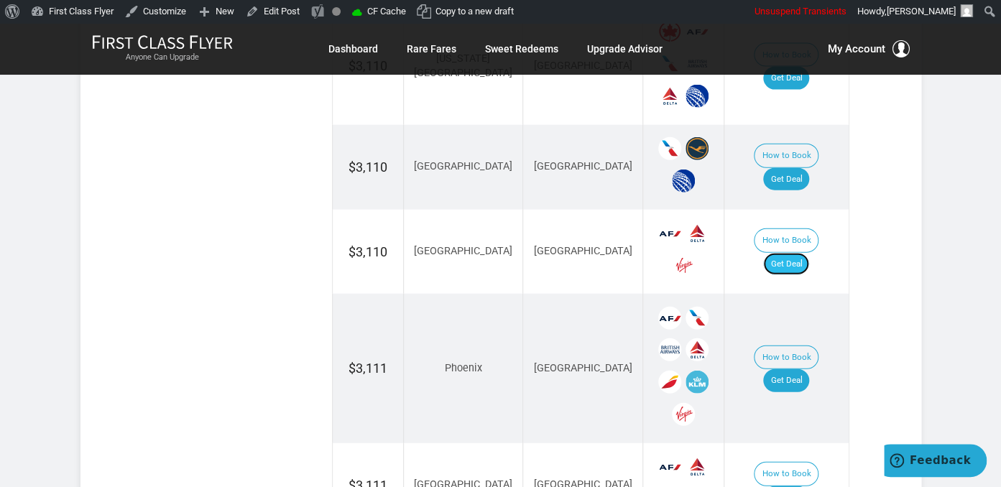
click at [797, 253] on link "Get Deal" at bounding box center [786, 264] width 46 height 23
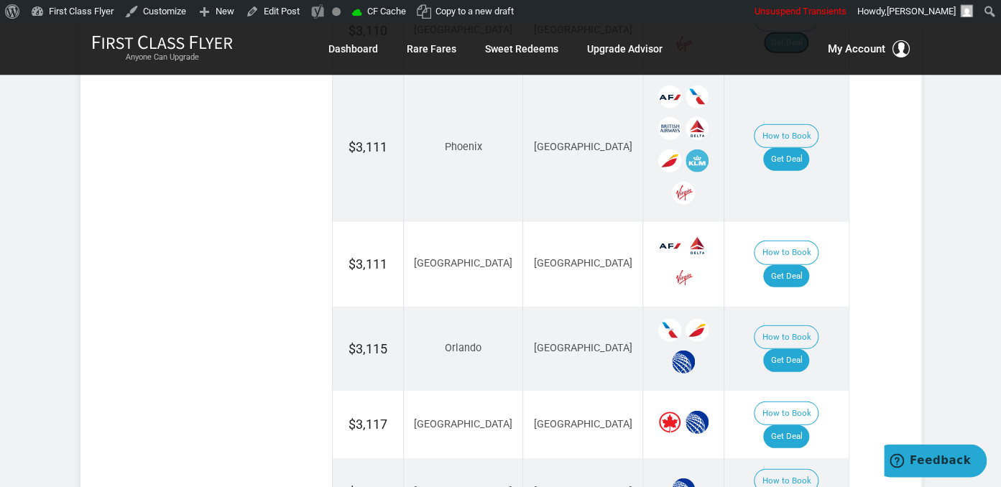
scroll to position [1670, 0]
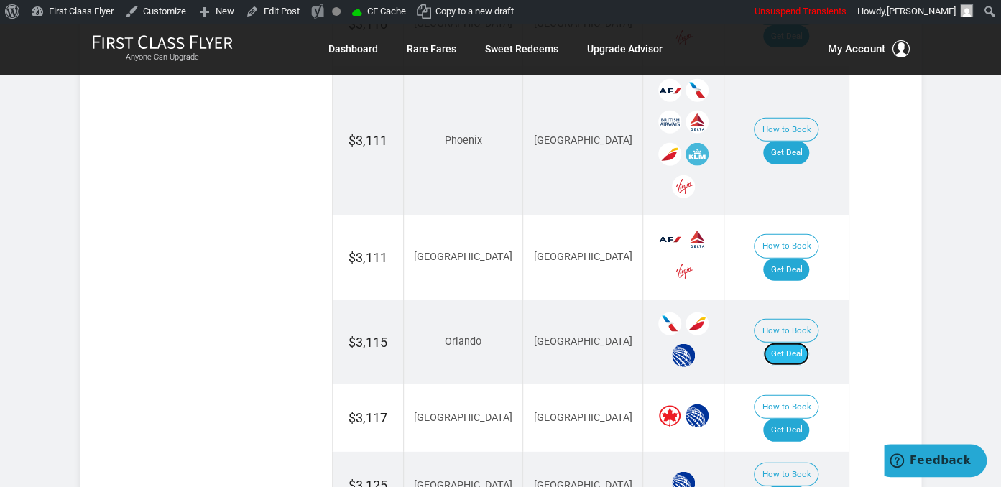
click at [806, 343] on link "Get Deal" at bounding box center [786, 354] width 46 height 23
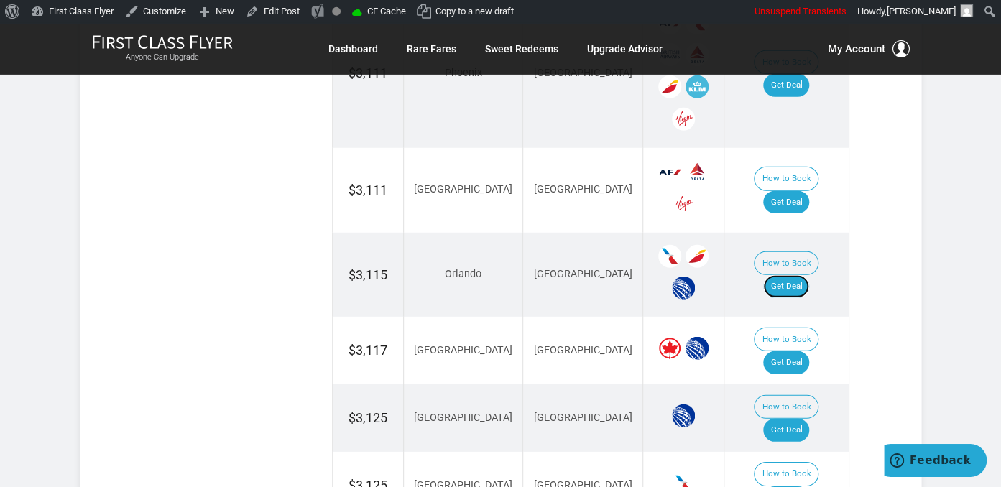
scroll to position [1821, 0]
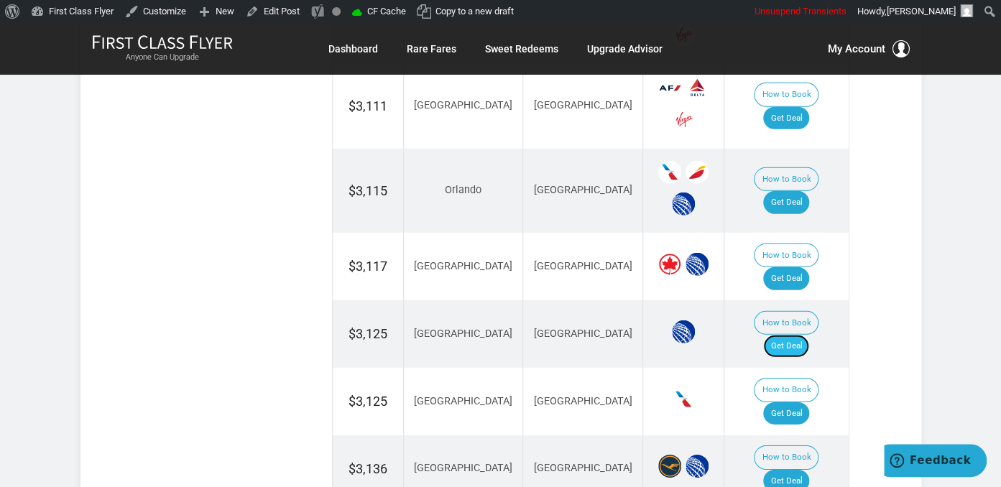
click at [785, 335] on link "Get Deal" at bounding box center [786, 346] width 46 height 23
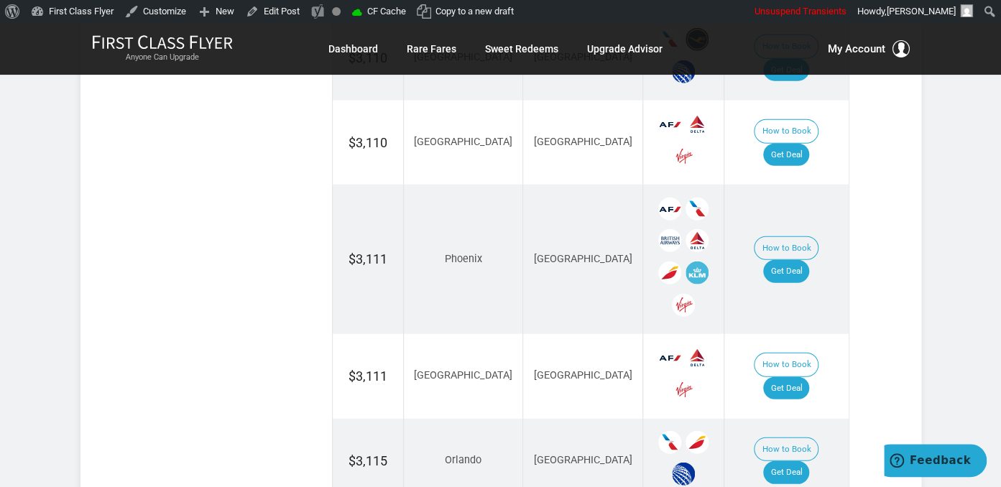
scroll to position [1442, 0]
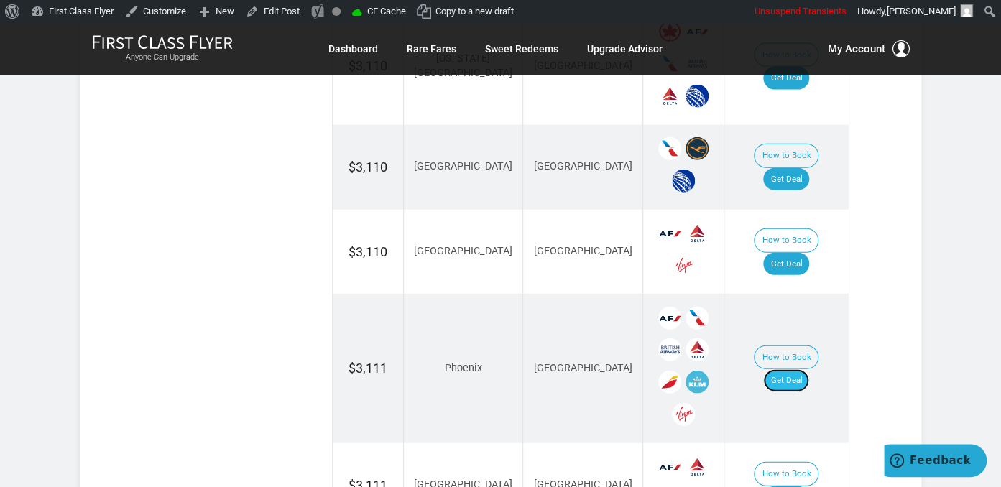
click at [783, 369] on link "Get Deal" at bounding box center [786, 380] width 46 height 23
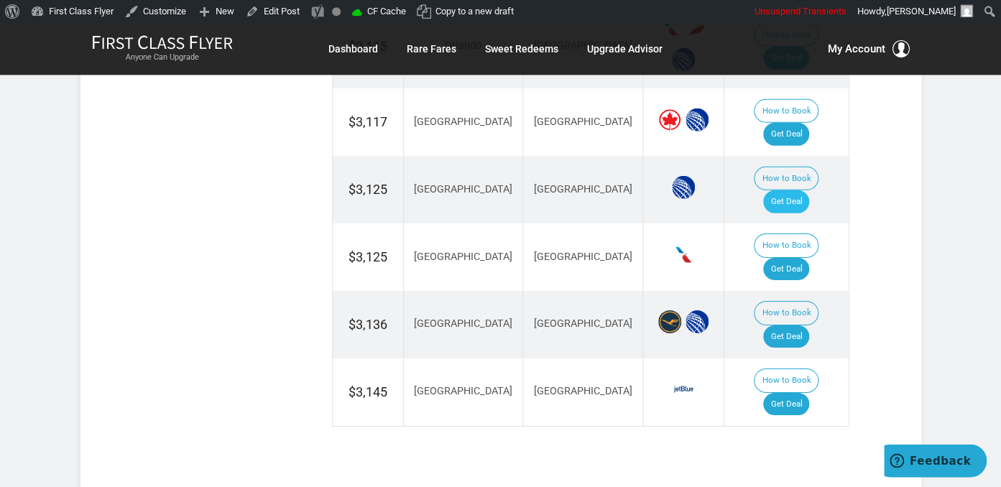
scroll to position [1973, 0]
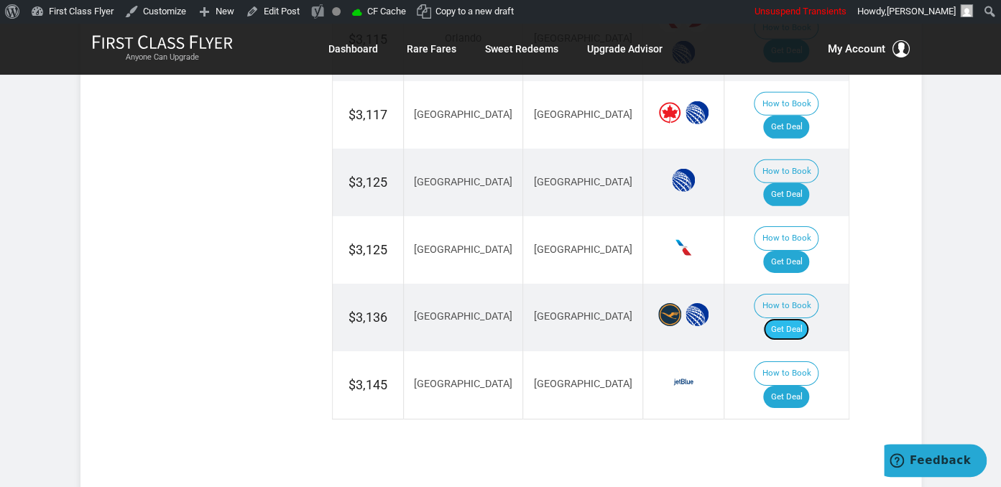
click at [788, 318] on link "Get Deal" at bounding box center [786, 329] width 46 height 23
click at [799, 251] on link "Get Deal" at bounding box center [786, 262] width 46 height 23
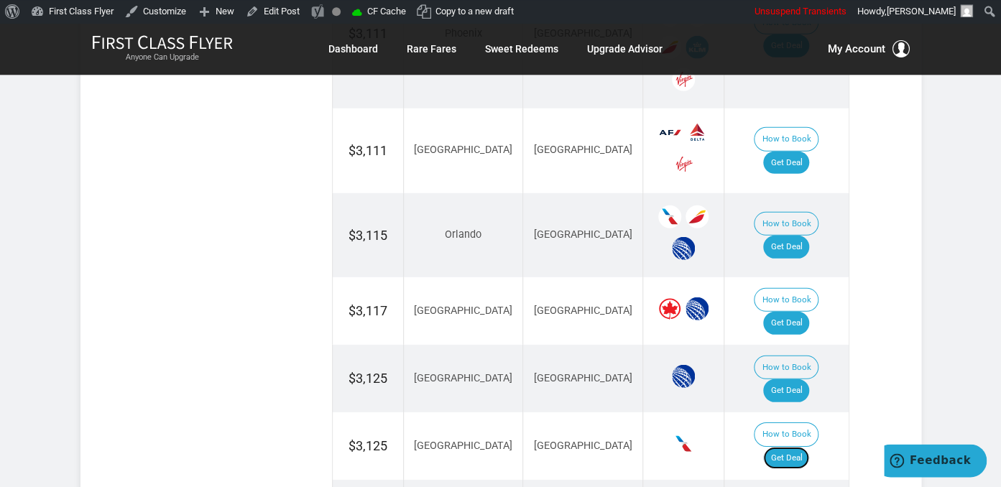
scroll to position [1745, 0]
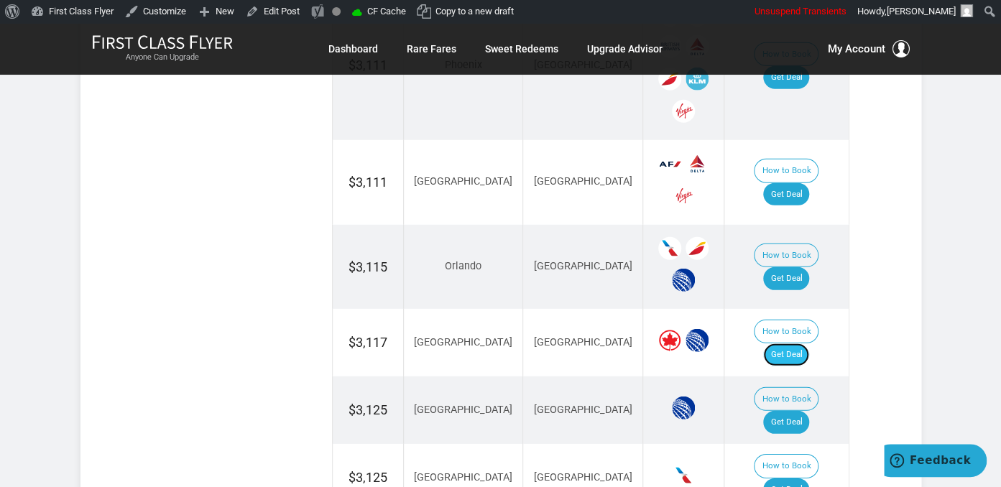
click at [786, 344] on link "Get Deal" at bounding box center [786, 355] width 46 height 23
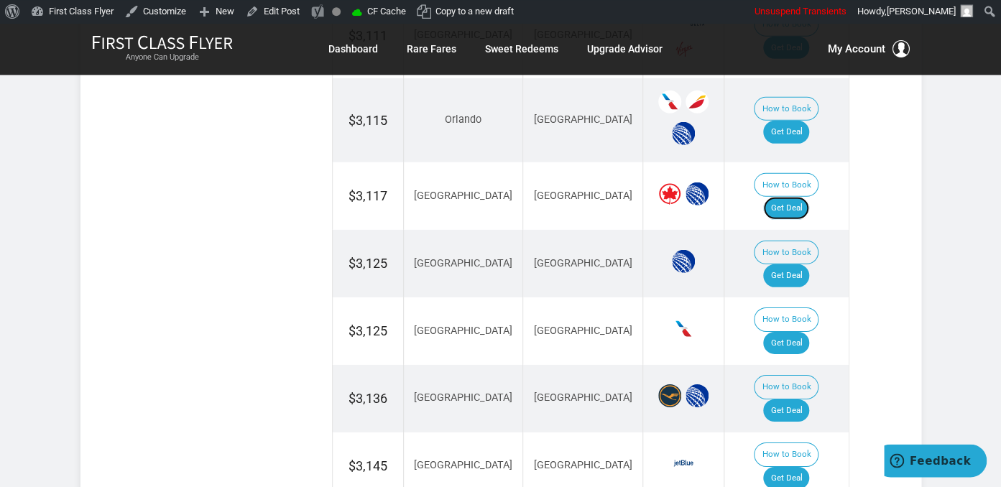
scroll to position [1897, 0]
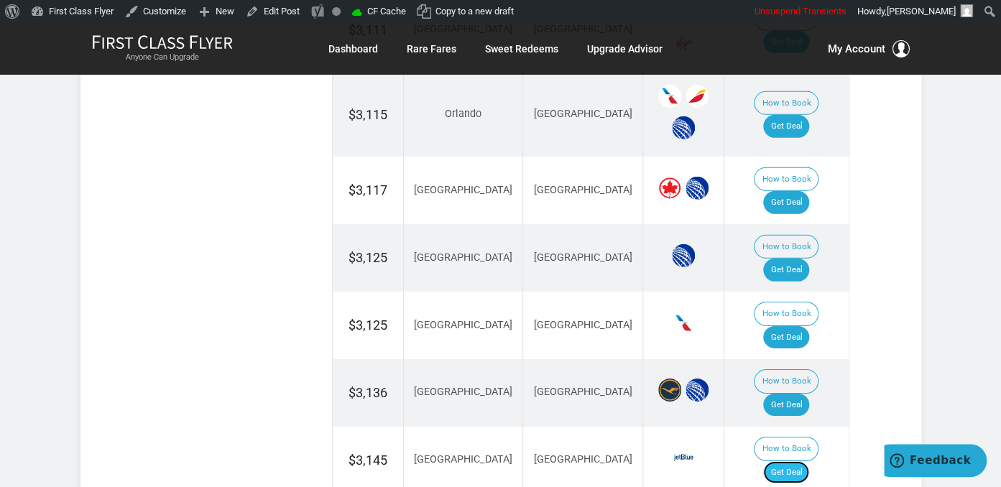
click at [794, 461] on link "Get Deal" at bounding box center [786, 472] width 46 height 23
click at [798, 461] on link "Get Deal" at bounding box center [786, 472] width 46 height 23
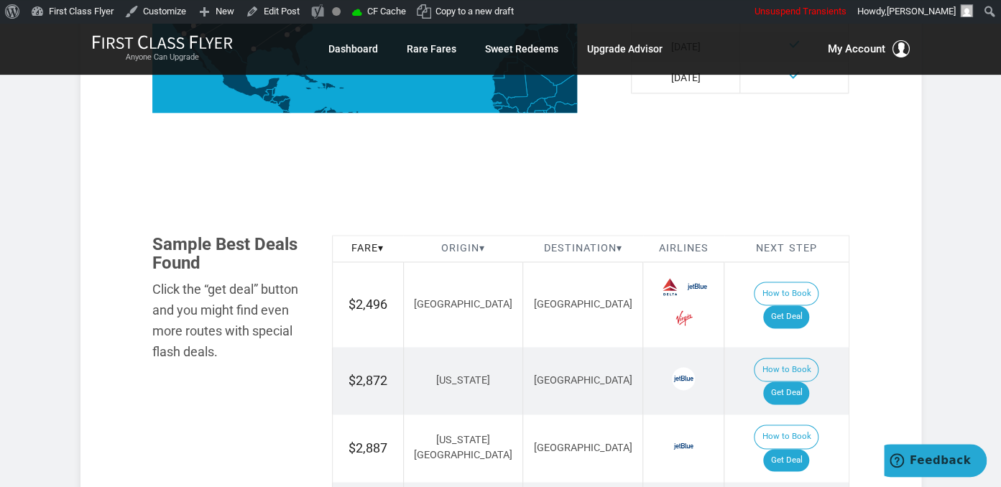
scroll to position [759, 0]
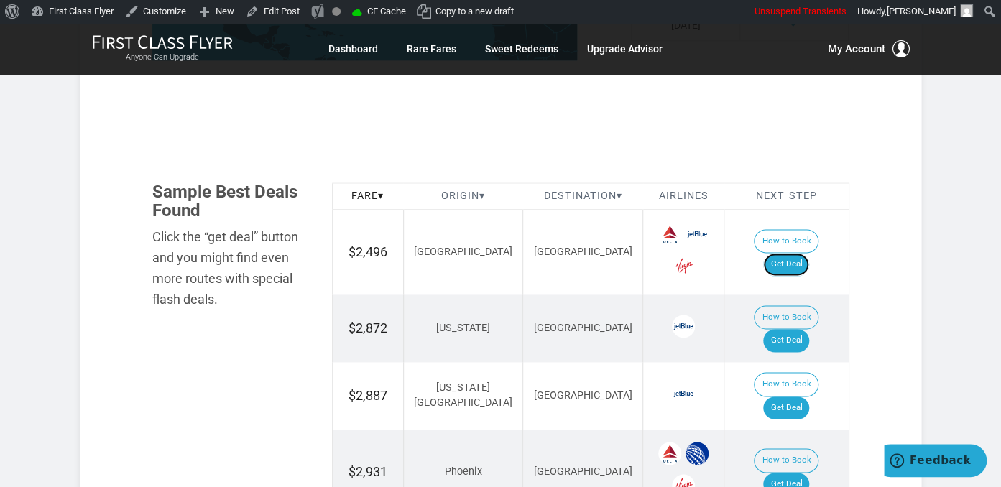
click at [803, 253] on link "Get Deal" at bounding box center [786, 264] width 46 height 23
click at [790, 256] on link "Get Deal" at bounding box center [786, 264] width 46 height 23
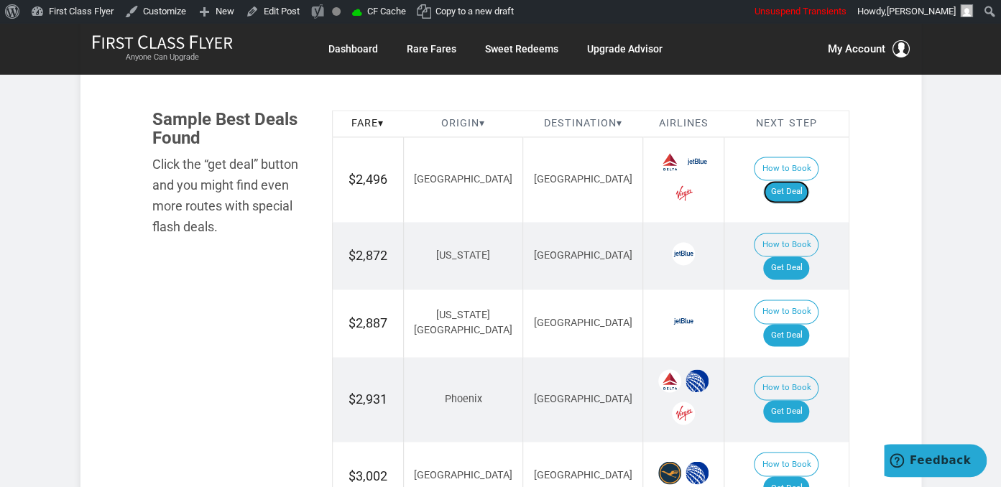
scroll to position [911, 0]
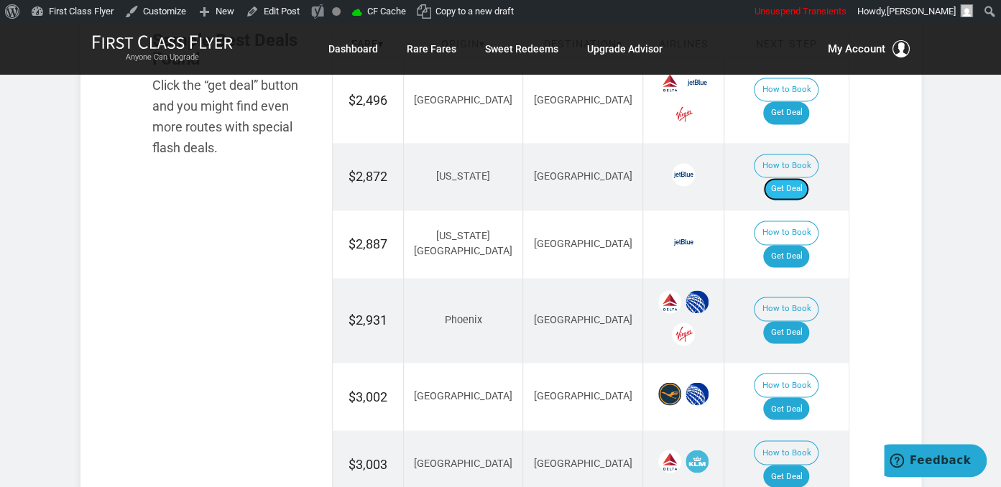
click at [800, 178] on link "Get Deal" at bounding box center [786, 189] width 46 height 23
click at [806, 321] on link "Get Deal" at bounding box center [786, 332] width 46 height 23
click at [791, 245] on link "Get Deal" at bounding box center [786, 256] width 46 height 23
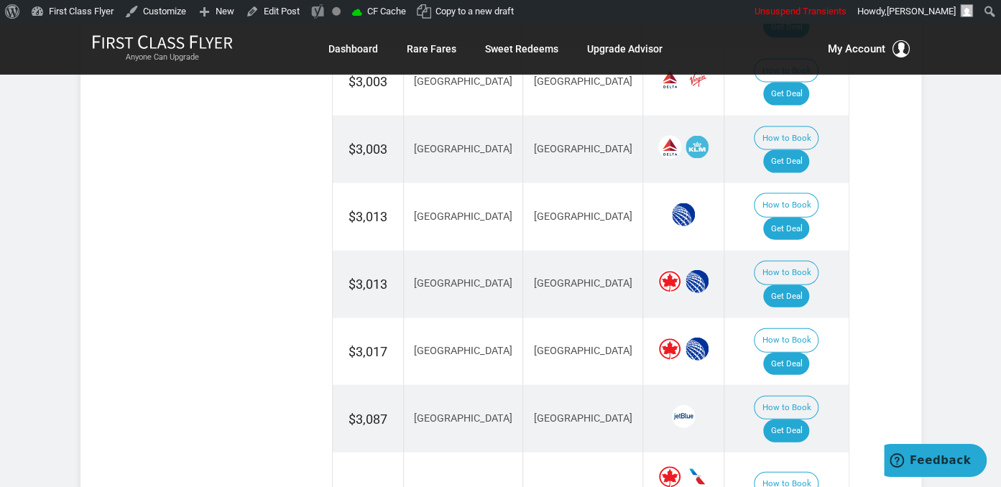
scroll to position [1366, 0]
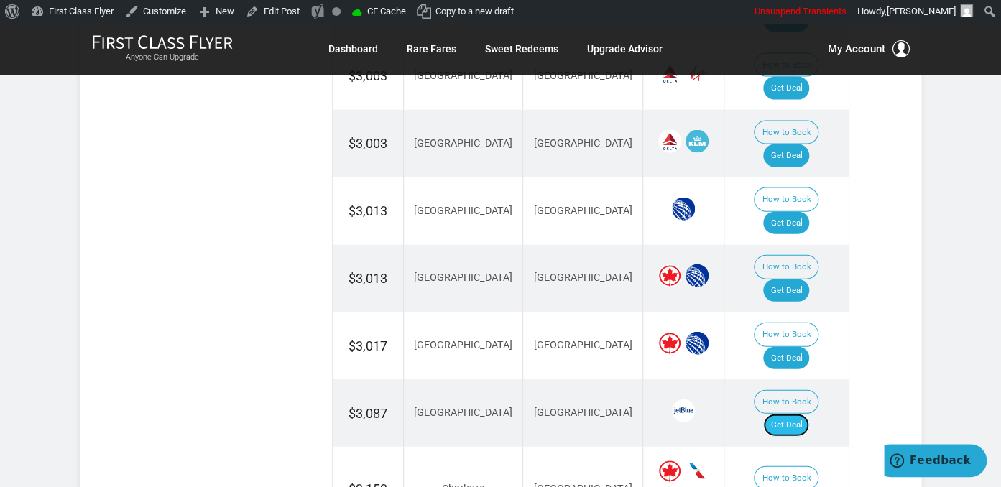
click at [801, 414] on link "Get Deal" at bounding box center [786, 425] width 46 height 23
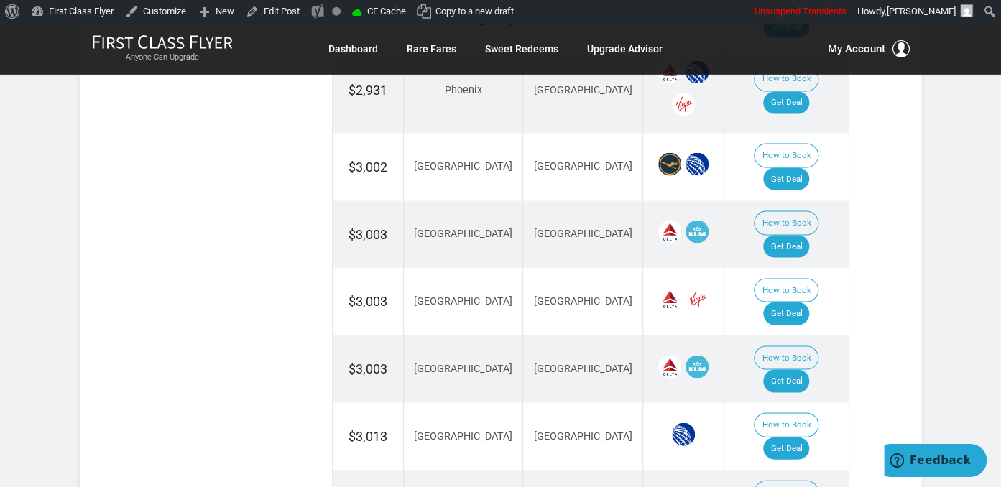
scroll to position [1138, 0]
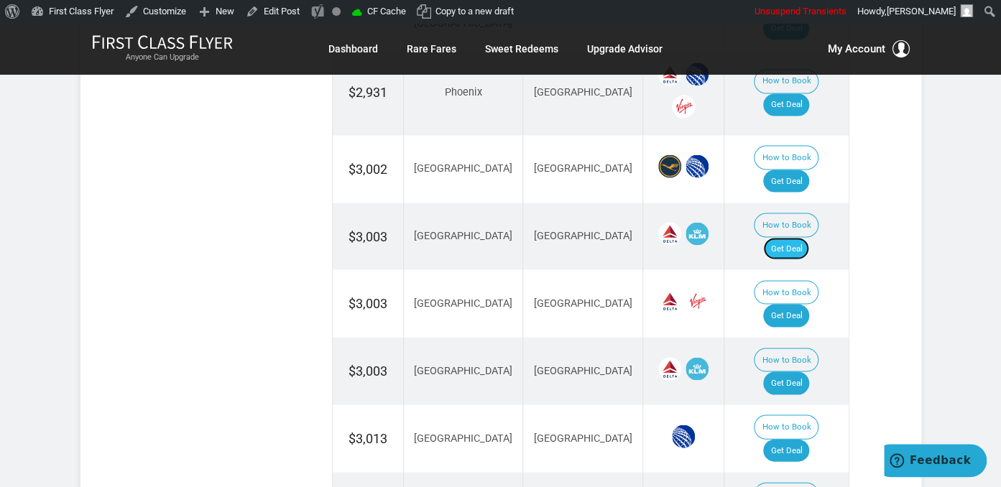
click at [796, 237] on link "Get Deal" at bounding box center [786, 248] width 46 height 23
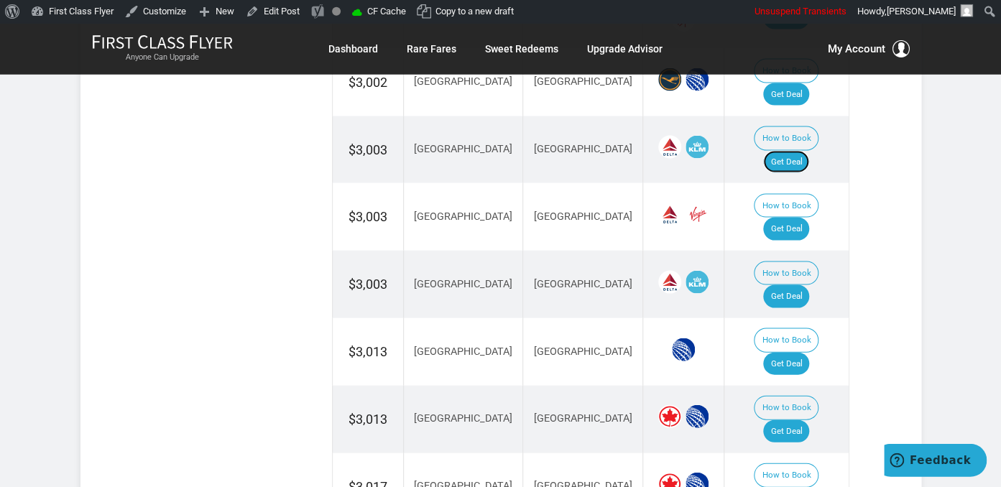
scroll to position [1290, 0]
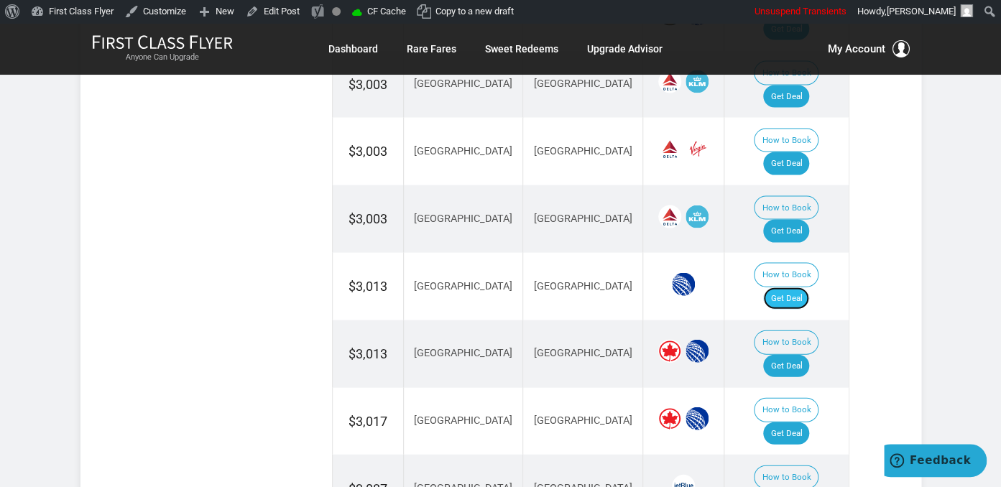
drag, startPoint x: 793, startPoint y: 180, endPoint x: 799, endPoint y: 189, distance: 11.0
click at [793, 287] on link "Get Deal" at bounding box center [786, 298] width 46 height 23
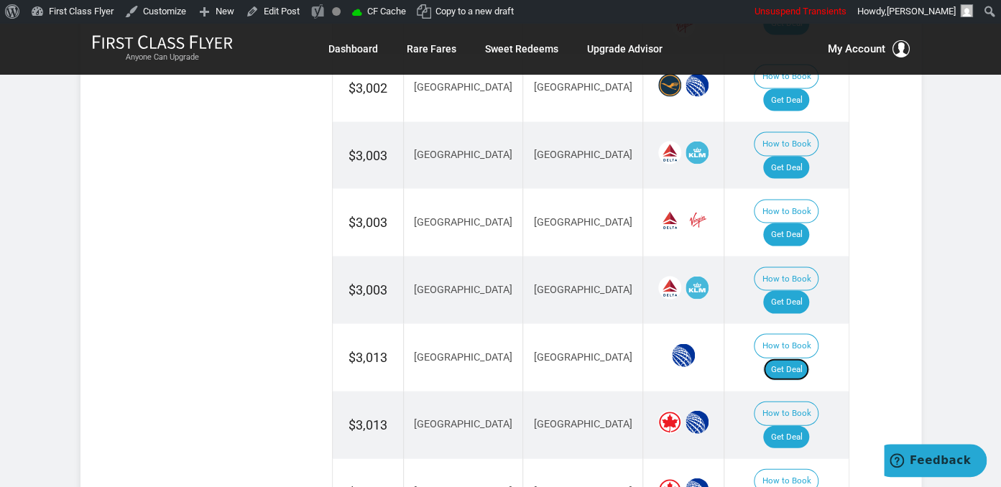
scroll to position [1214, 0]
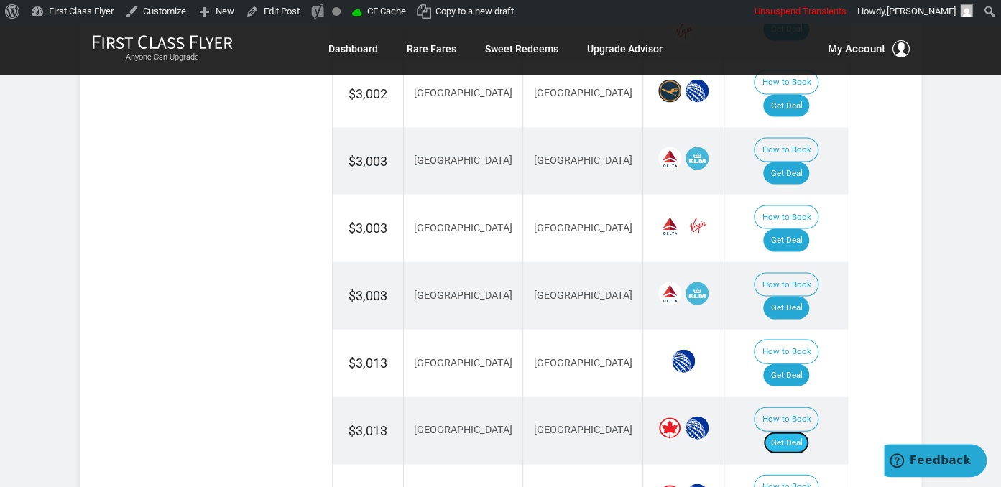
click at [798, 431] on link "Get Deal" at bounding box center [786, 442] width 46 height 23
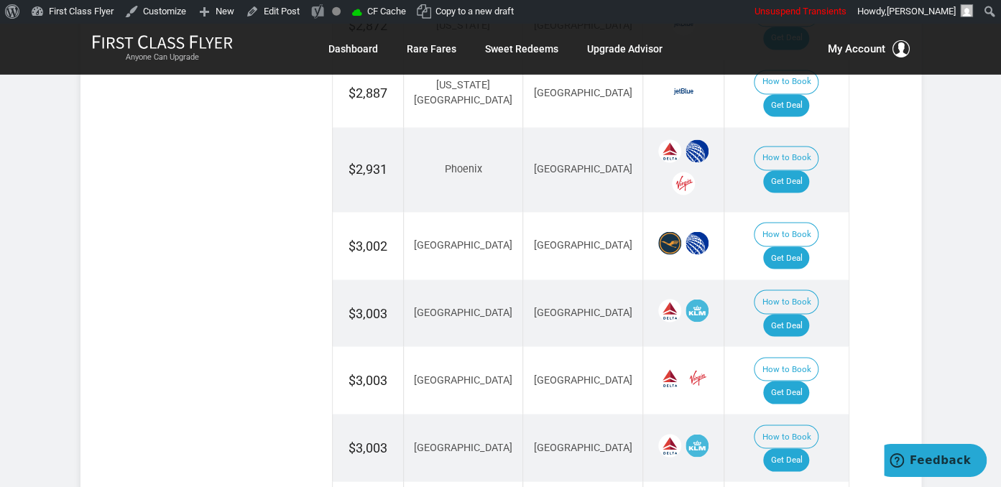
scroll to position [986, 0]
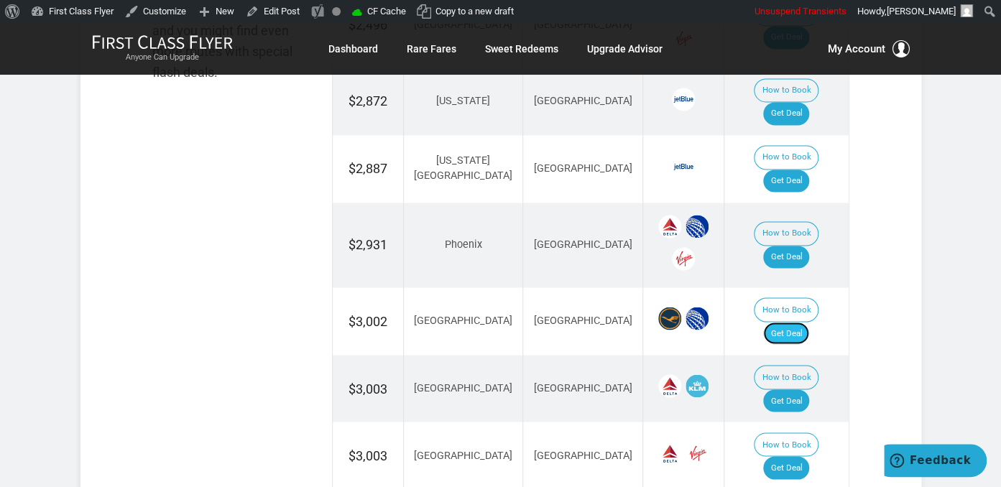
click at [793, 322] on link "Get Deal" at bounding box center [786, 333] width 46 height 23
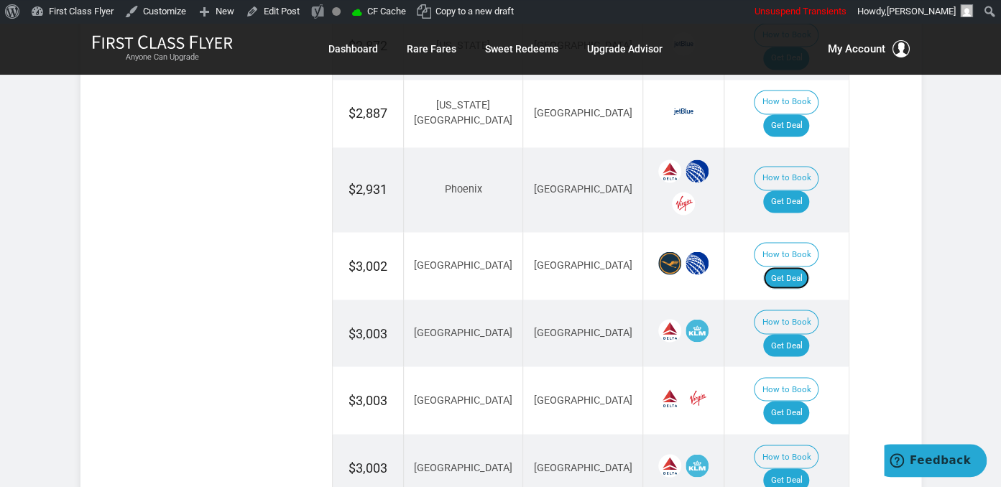
scroll to position [1138, 0]
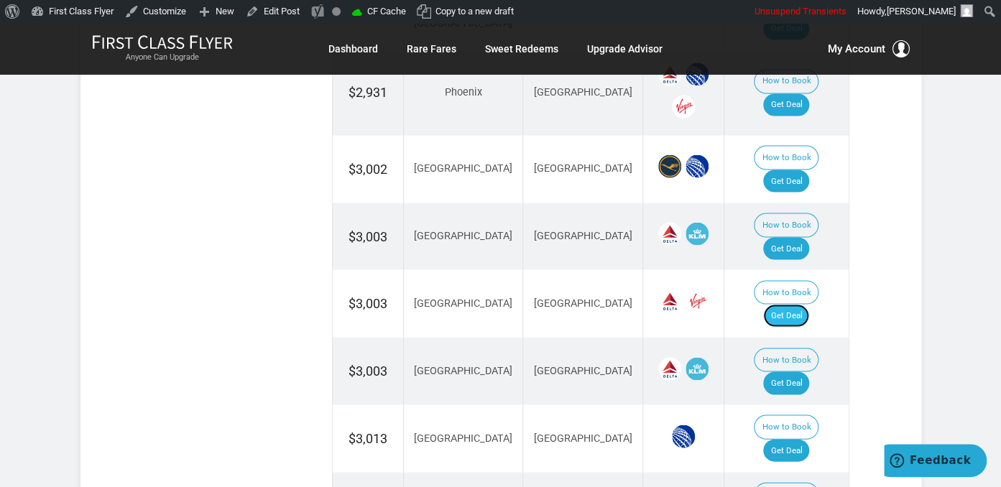
click at [801, 304] on link "Get Deal" at bounding box center [786, 315] width 46 height 23
click at [786, 372] on link "Get Deal" at bounding box center [786, 383] width 46 height 23
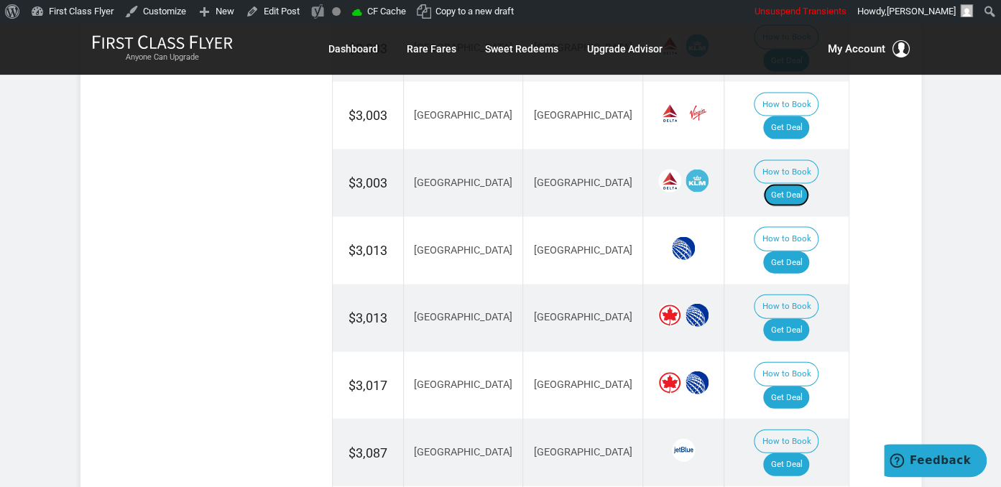
scroll to position [1366, 0]
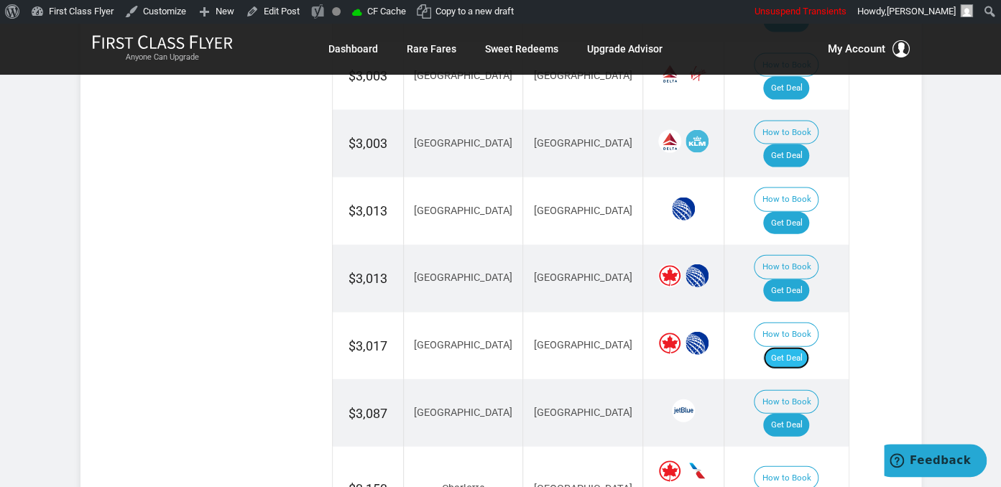
click at [796, 347] on link "Get Deal" at bounding box center [786, 358] width 46 height 23
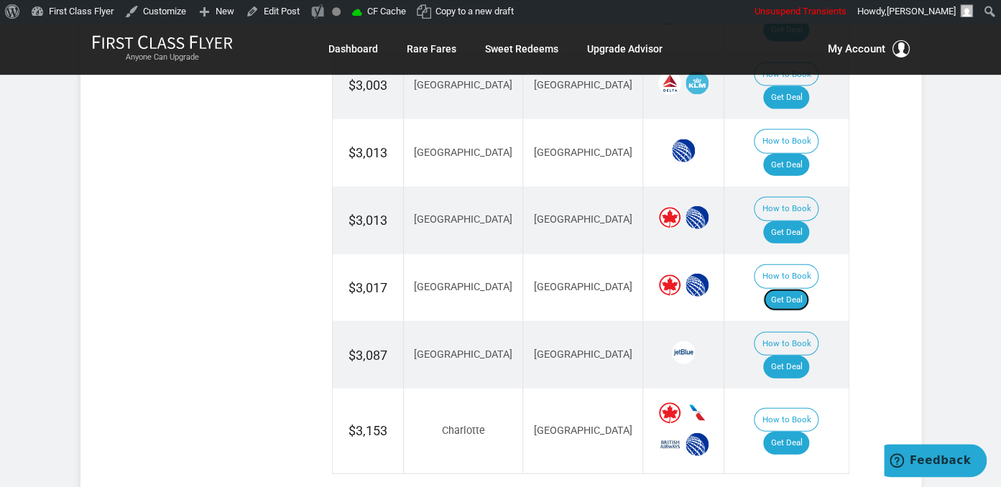
scroll to position [1442, 0]
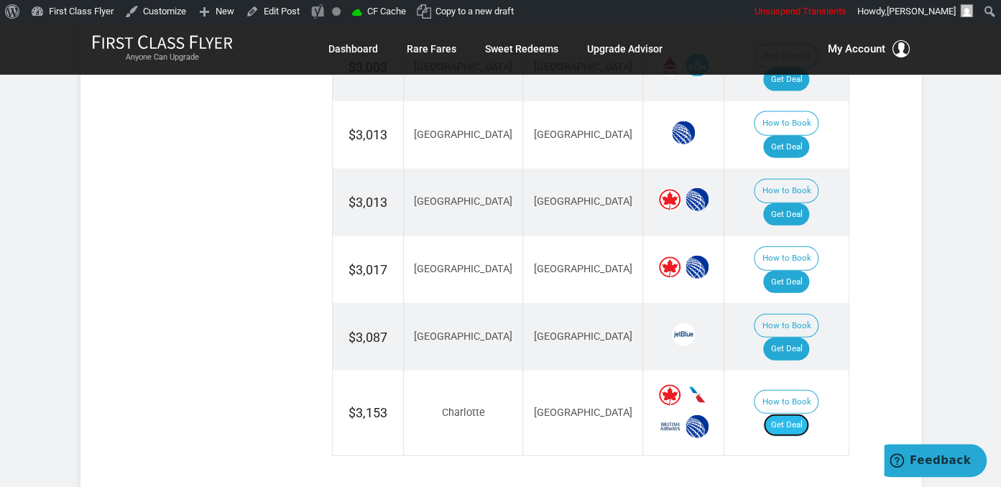
click at [803, 414] on link "Get Deal" at bounding box center [786, 425] width 46 height 23
click at [786, 414] on link "Get Deal" at bounding box center [786, 425] width 46 height 23
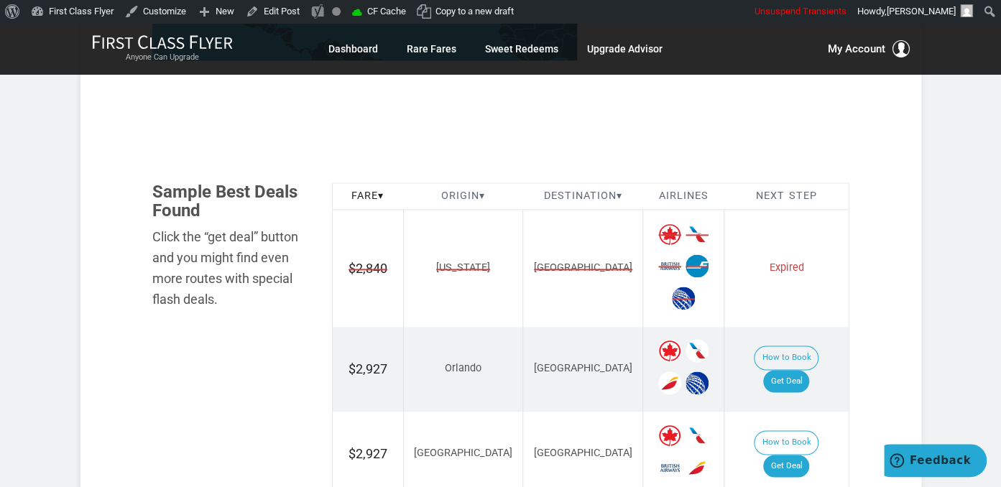
scroll to position [911, 0]
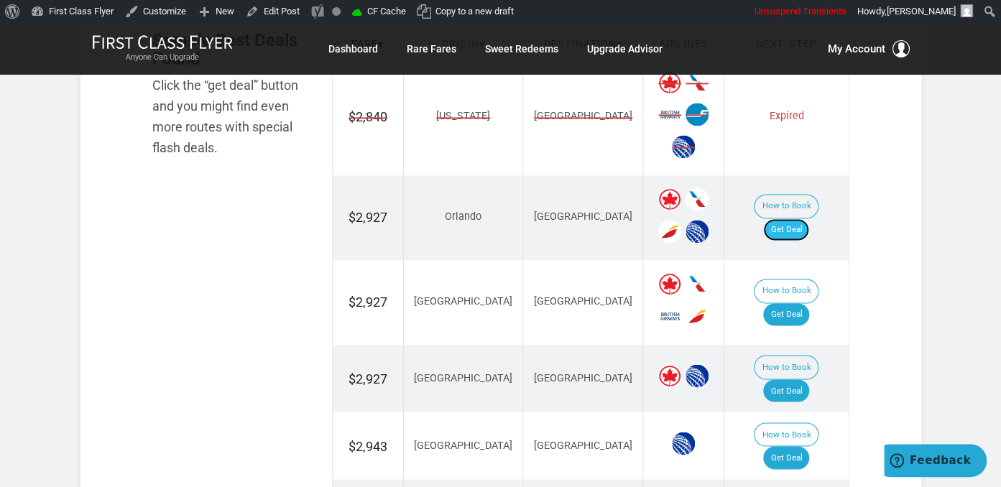
click at [791, 218] on link "Get Deal" at bounding box center [786, 229] width 46 height 23
